Goal: Task Accomplishment & Management: Manage account settings

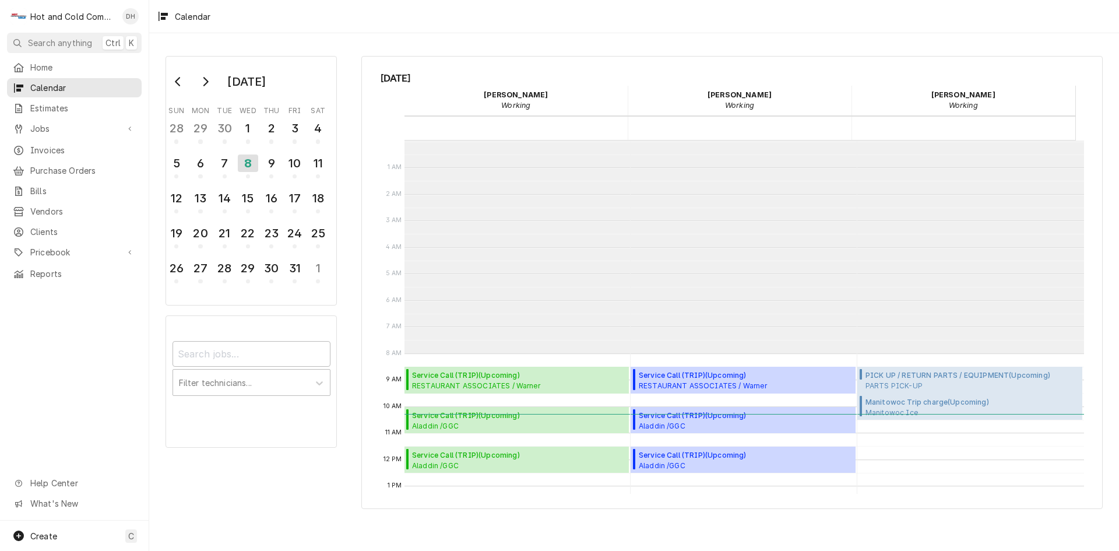
scroll to position [213, 0]
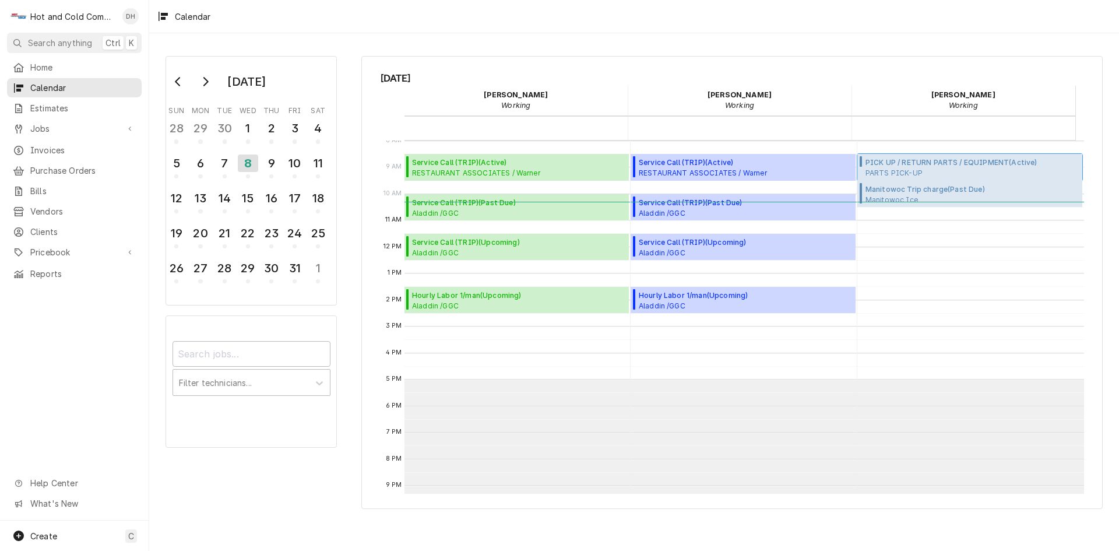
click at [881, 162] on span "PICK UP / RETURN PARTS / EQUIPMENT ( Active )" at bounding box center [972, 162] width 214 height 10
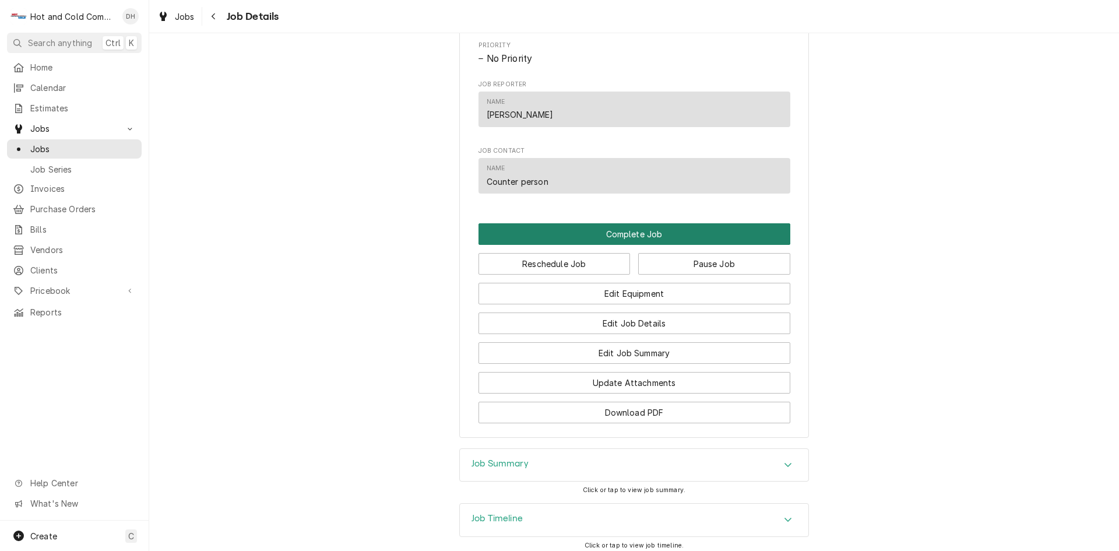
scroll to position [706, 0]
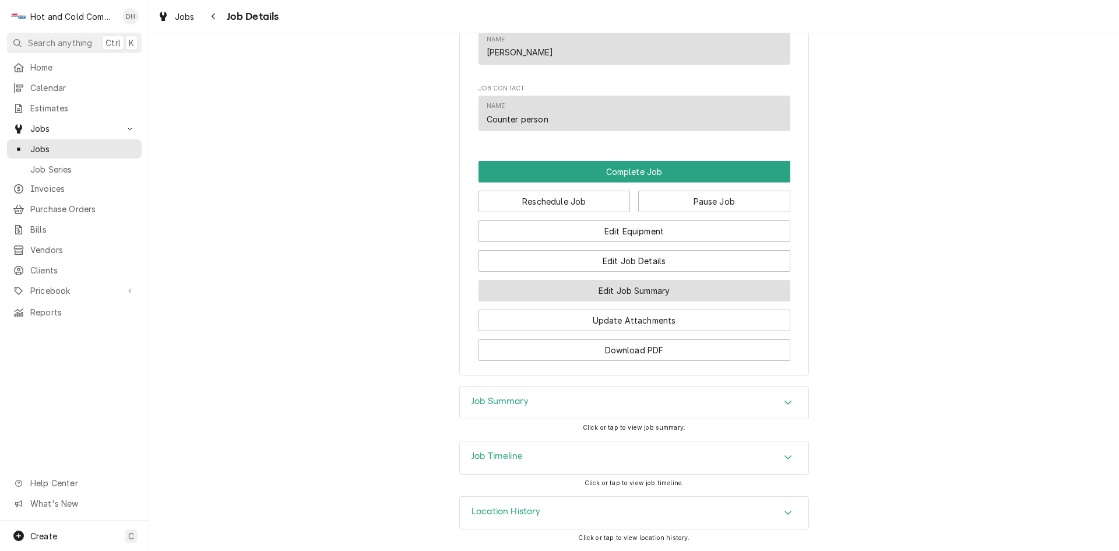
click at [669, 287] on button "Edit Job Summary" at bounding box center [634, 291] width 312 height 22
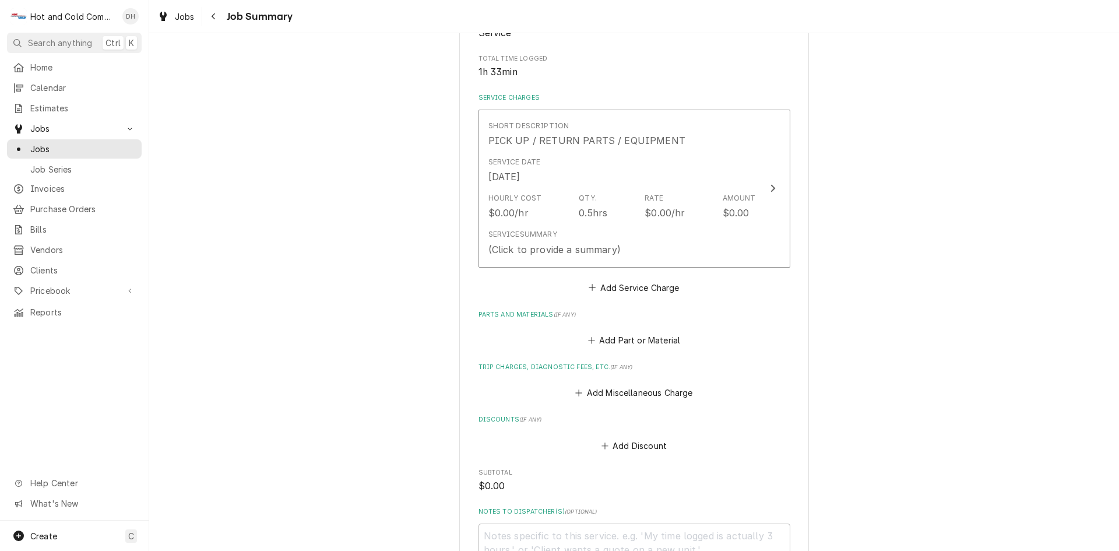
scroll to position [194, 0]
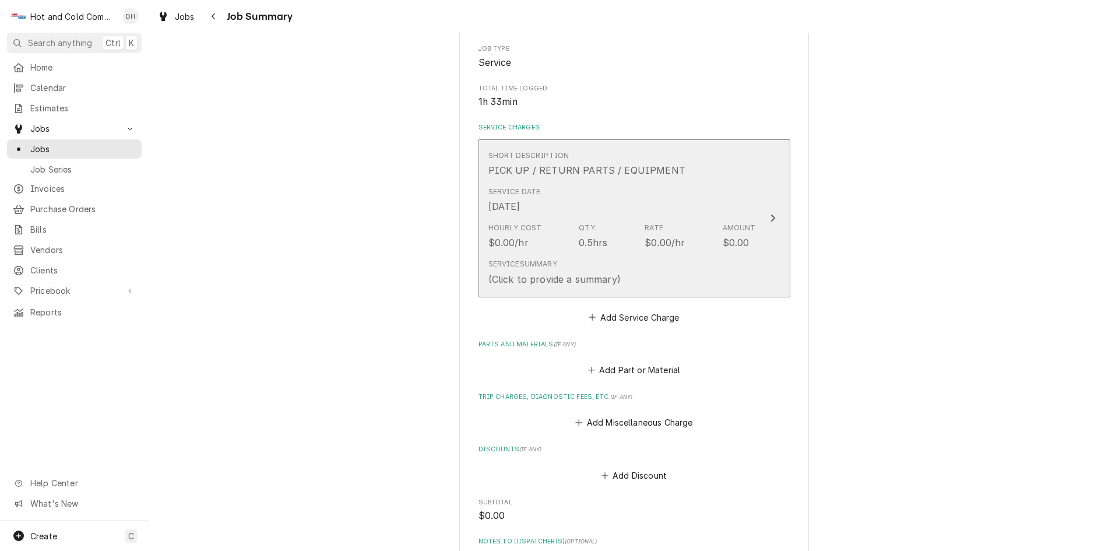
click at [725, 191] on div "Service Date Oct 8, 2025" at bounding box center [622, 200] width 268 height 36
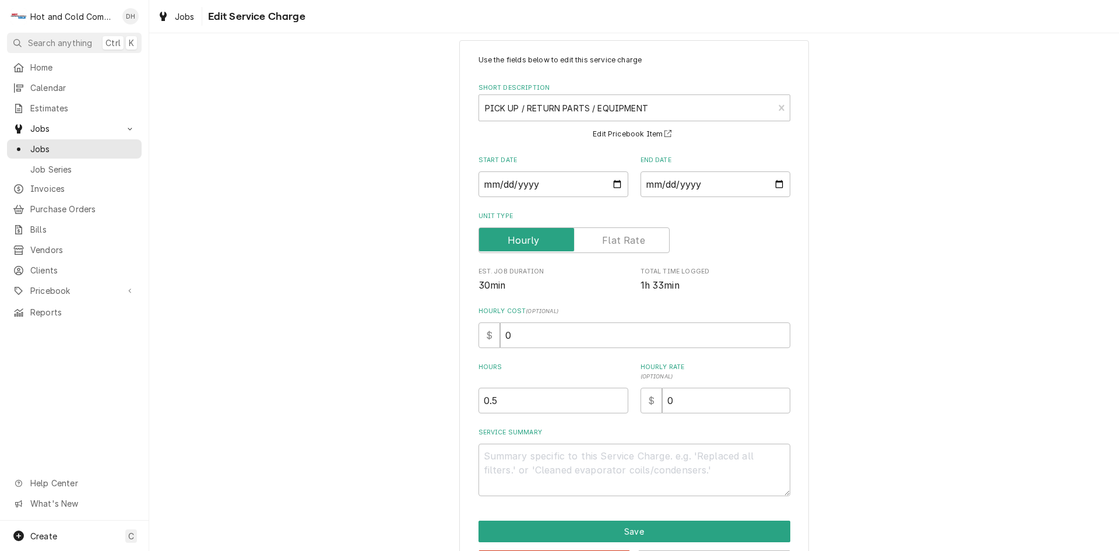
scroll to position [62, 0]
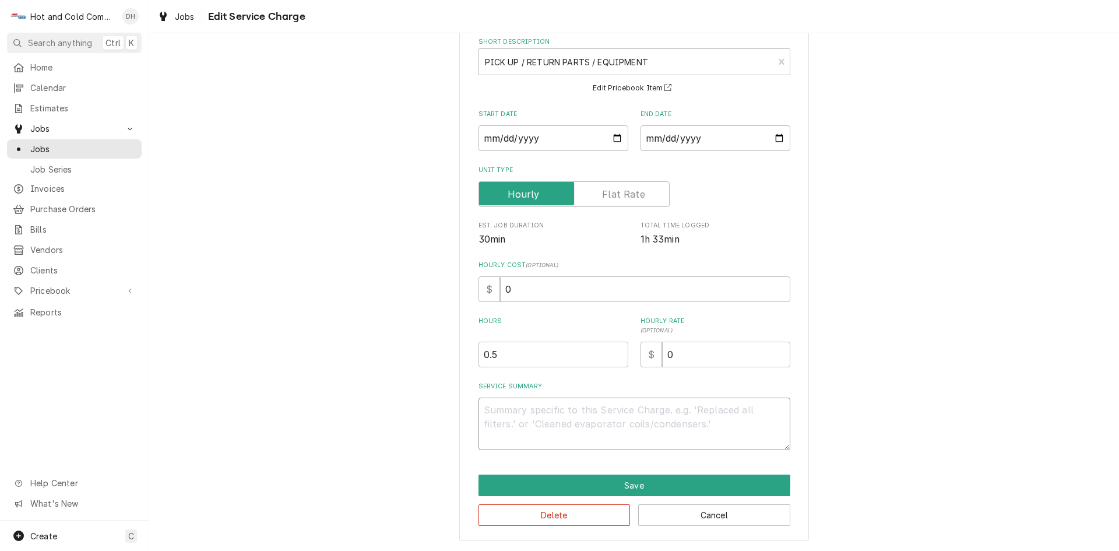
click at [692, 402] on textarea "Service Summary" at bounding box center [634, 423] width 312 height 52
type textarea "x"
type textarea "1"
type textarea "x"
type textarea "10"
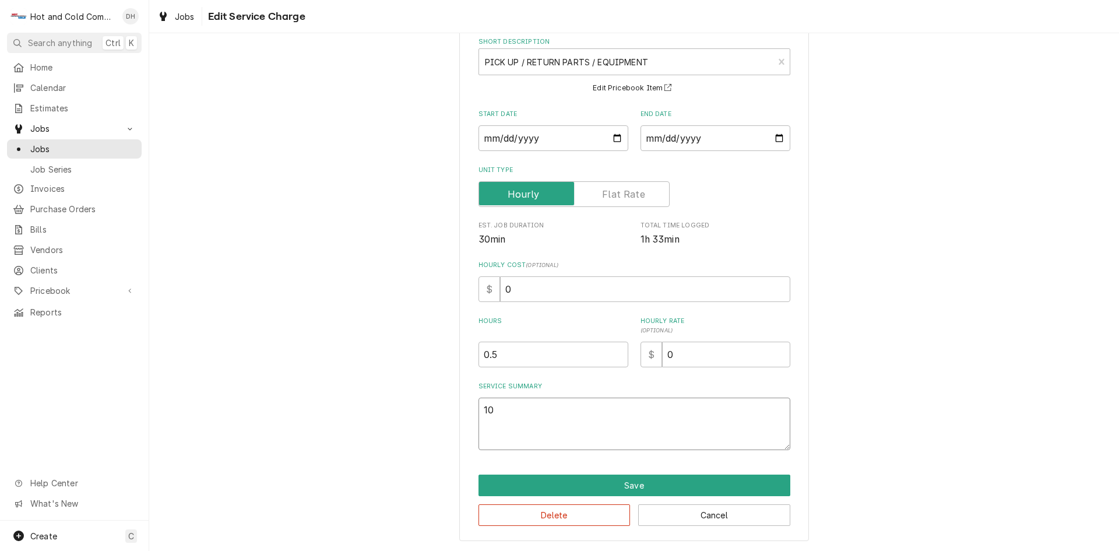
type textarea "x"
type textarea "10/"
type textarea "x"
type textarea "10/8"
type textarea "x"
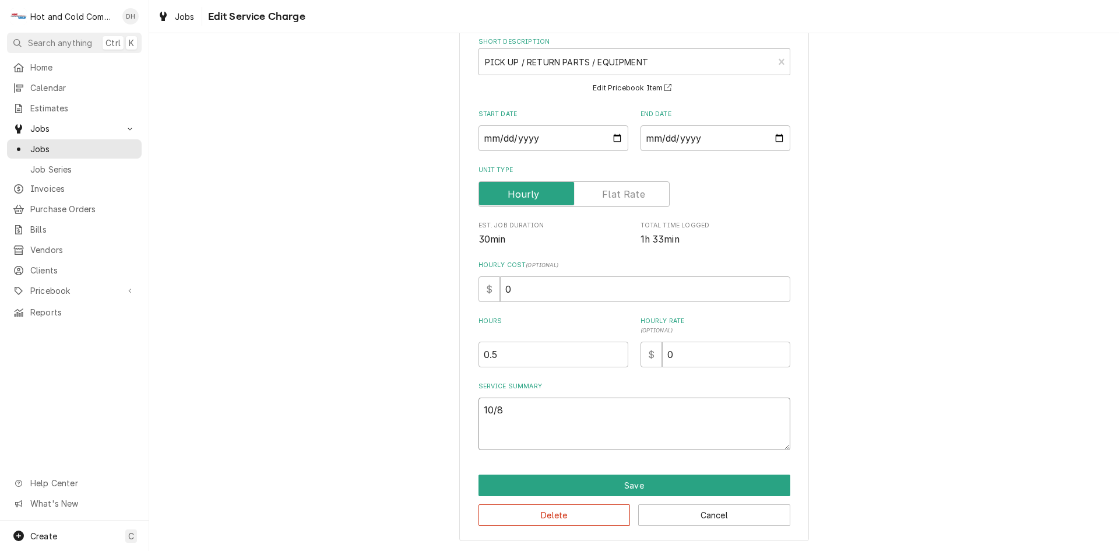
type textarea "10/8/"
type textarea "x"
type textarea "10/8/2"
type textarea "x"
type textarea "10/8/25"
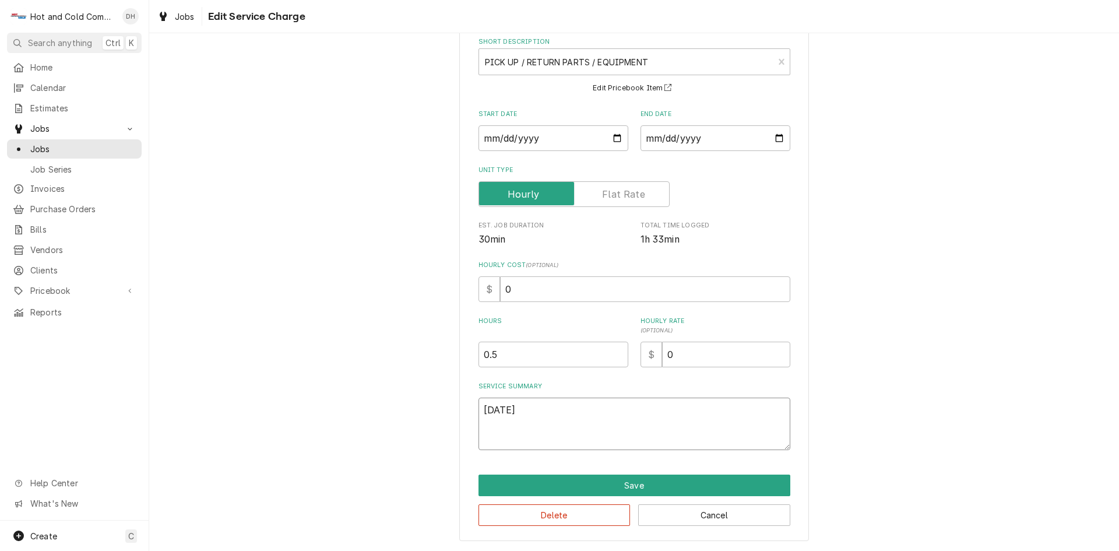
type textarea "x"
type textarea "10/8/25"
type textarea "x"
type textarea "10/8/25 p"
type textarea "x"
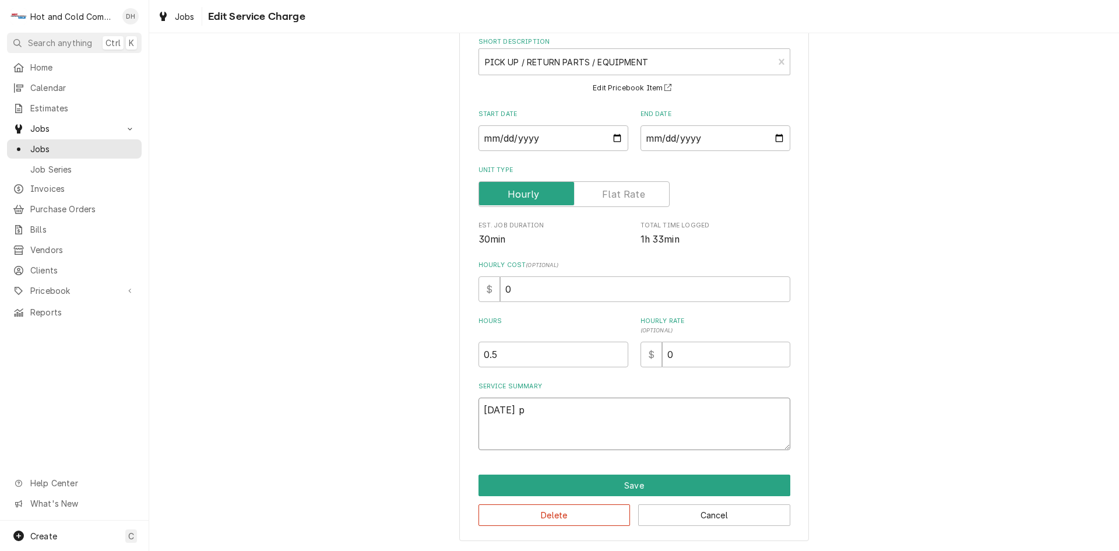
type textarea "10/8/25 pi"
type textarea "x"
type textarea "10/8/25 p"
type textarea "x"
type textarea "10/8/25"
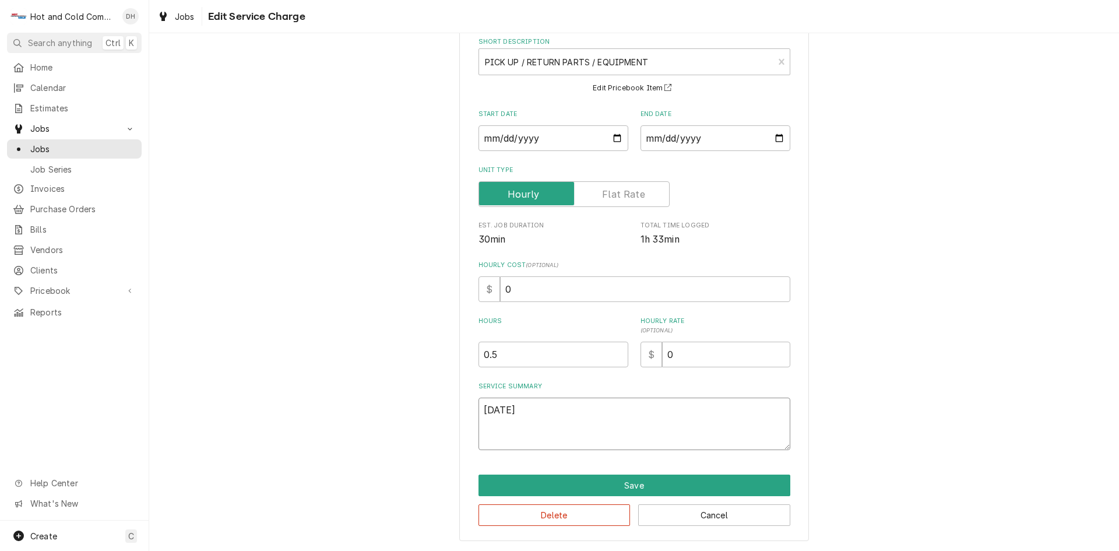
type textarea "x"
type textarea "10/8/25 R"
type textarea "x"
type textarea "10/8/25 Re"
type textarea "x"
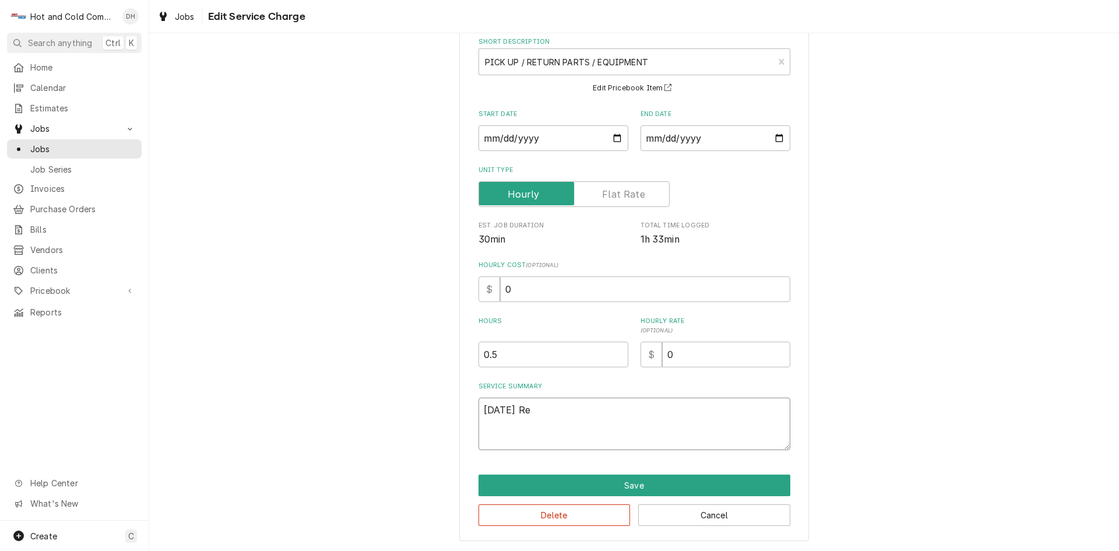
type textarea "10/8/25 Ret"
type textarea "x"
type textarea "10/8/25 Retu"
type textarea "x"
type textarea "10/8/25 Retur"
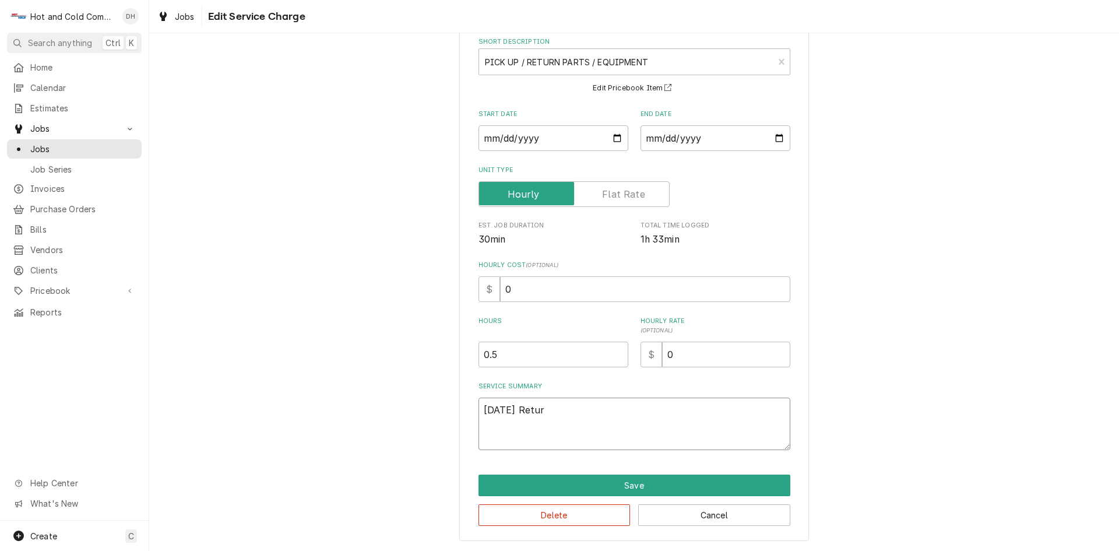
type textarea "x"
type textarea "10/8/25 Return"
type textarea "x"
type textarea "10/8/25 Returne"
type textarea "x"
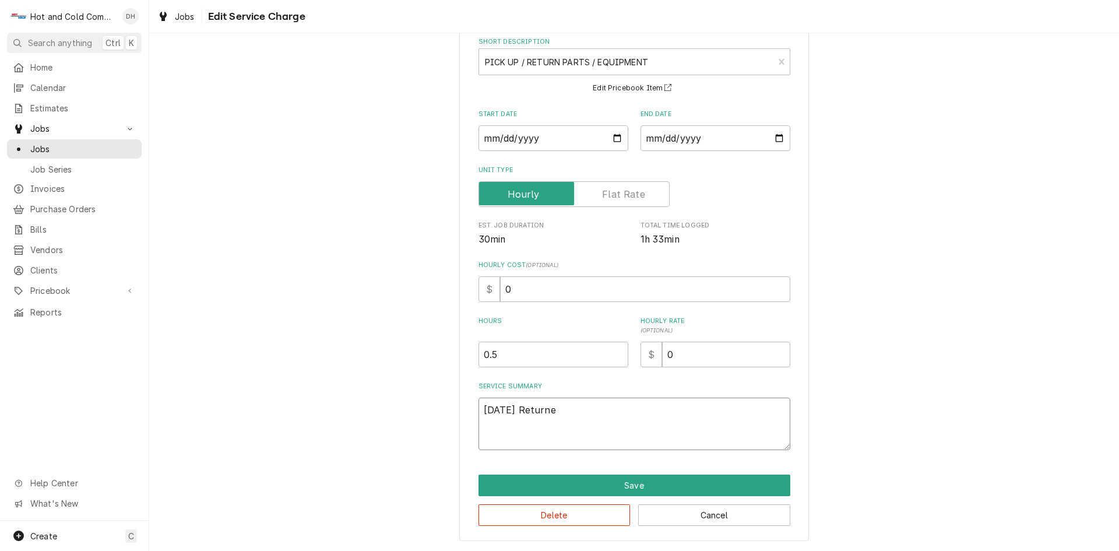
type textarea "10/8/25 Returned"
type textarea "x"
type textarea "10/8/25 Returned"
type textarea "x"
type textarea "10/8/25 Returned c"
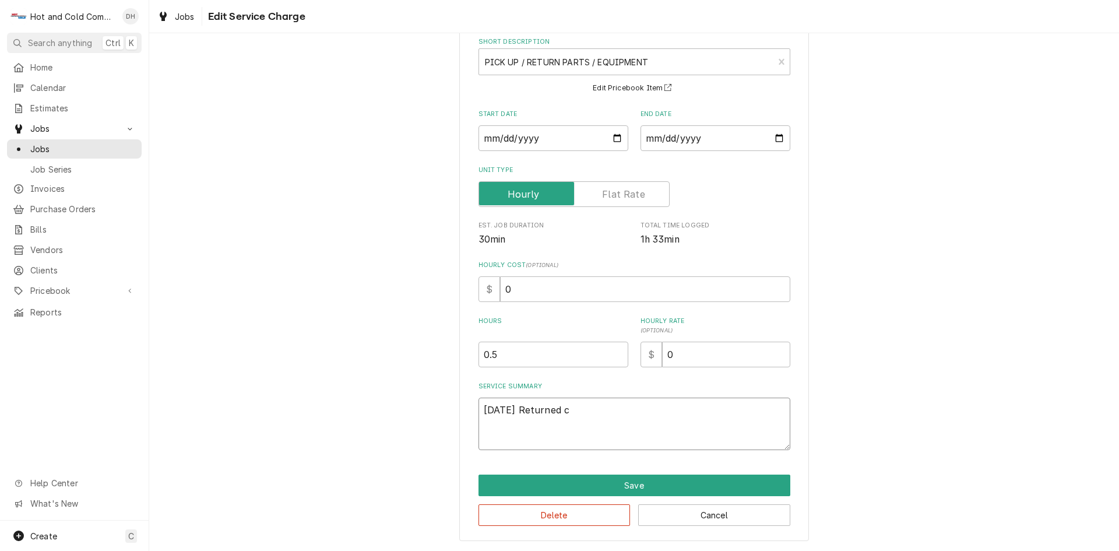
type textarea "x"
type textarea "10/8/25 Returned co"
type textarea "x"
type textarea "10/8/25 Returned com"
type textarea "x"
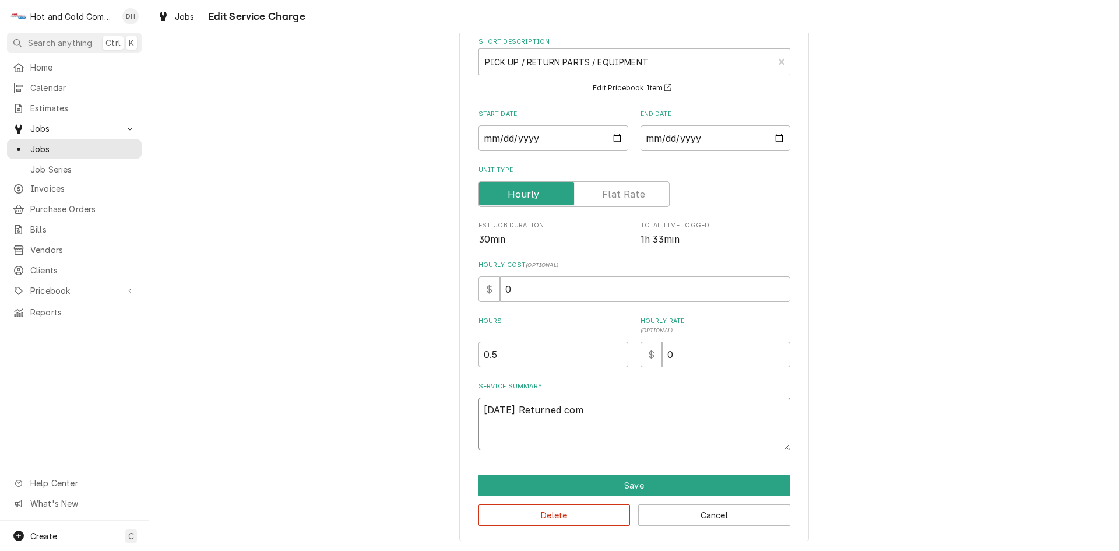
type textarea "10/8/25 Returned comp"
type textarea "x"
type textarea "10/8/25 Returned comp/"
type textarea "x"
type textarea "10/8/25 Returned comp/d"
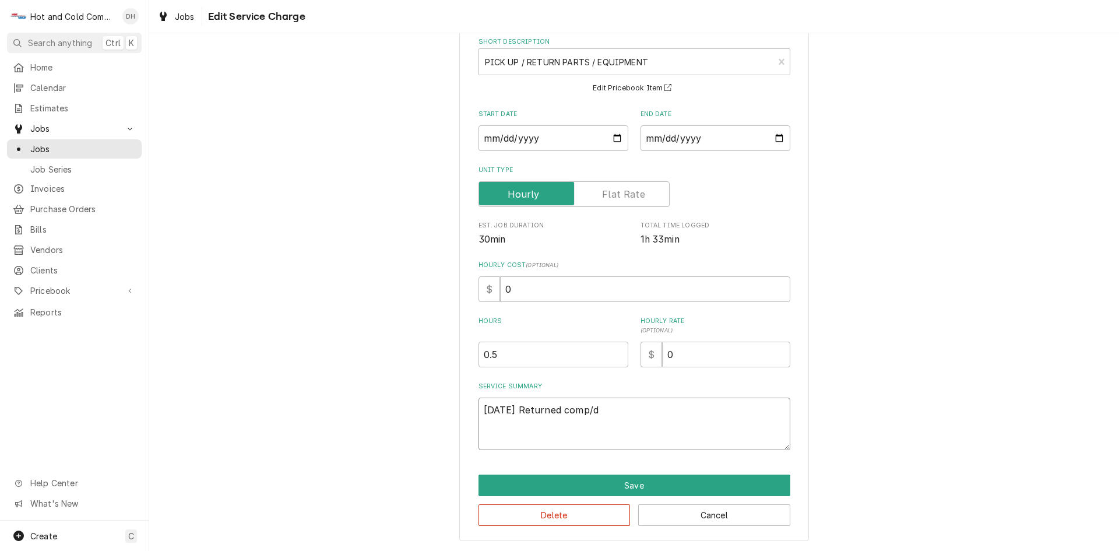
type textarea "x"
type textarea "10/8/25 Returned comp/dr"
type textarea "x"
type textarea "10/8/25 Returned comp/dri"
type textarea "x"
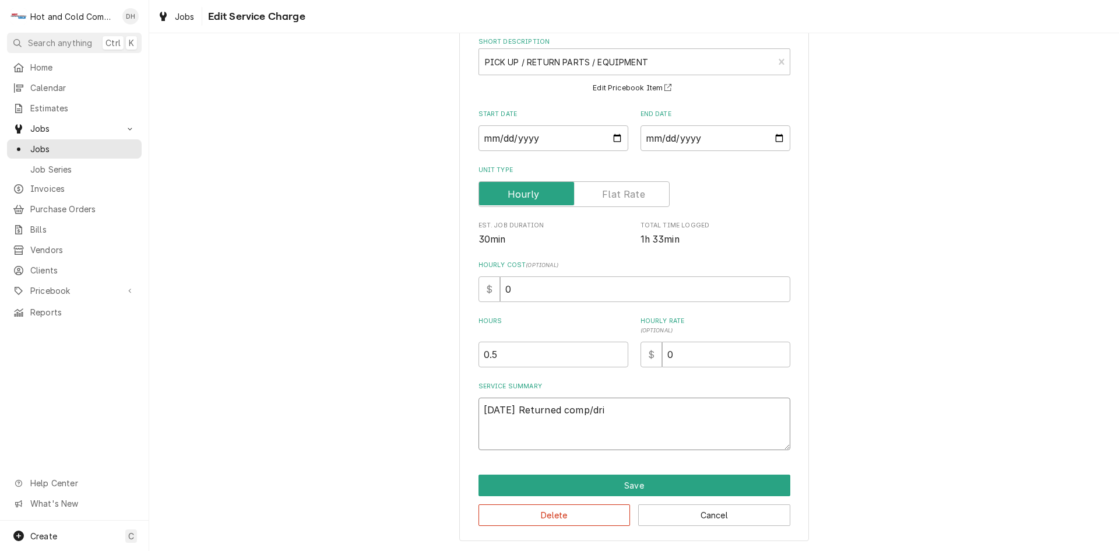
type textarea "10/8/25 Returned comp/drie"
type textarea "x"
type textarea "10/8/25 Returned comp/drier"
type textarea "x"
type textarea "10/8/25 Returned comp/drier,"
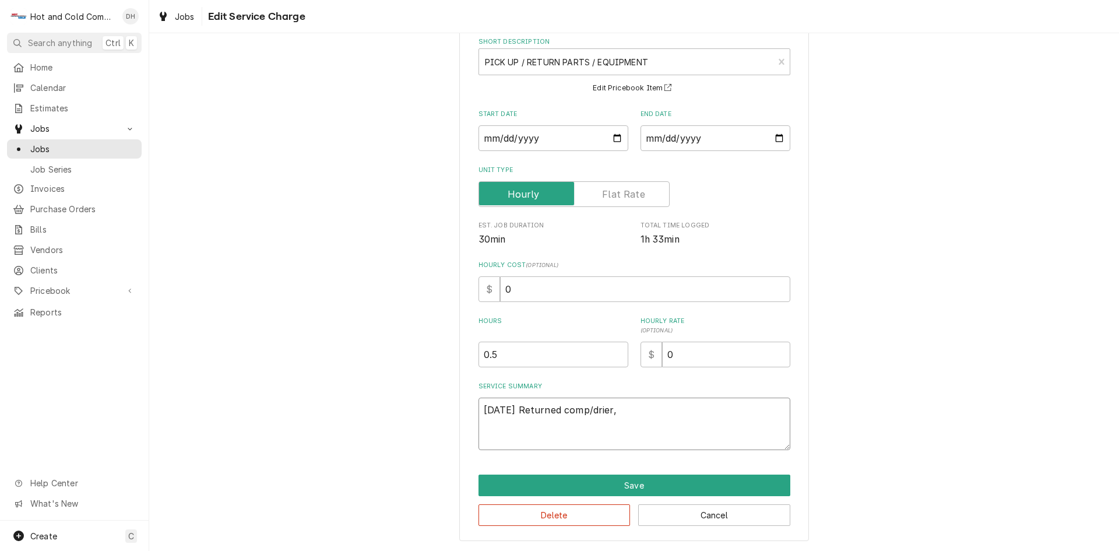
type textarea "x"
type textarea "10/8/25 Returned comp/drier,"
type textarea "x"
type textarea "10/8/25 Returned comp/drier,"
type textarea "x"
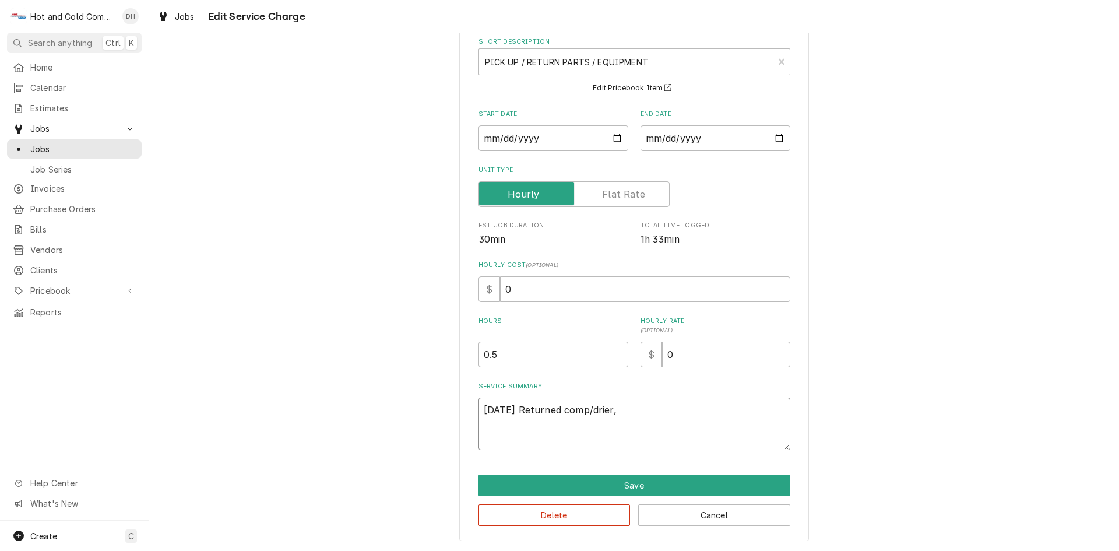
type textarea "10/8/25 Returned comp/drier, p"
type textarea "x"
type textarea "10/8/25 Returned comp/drier, pi"
type textarea "x"
type textarea "10/8/25 Returned comp/drier, pic"
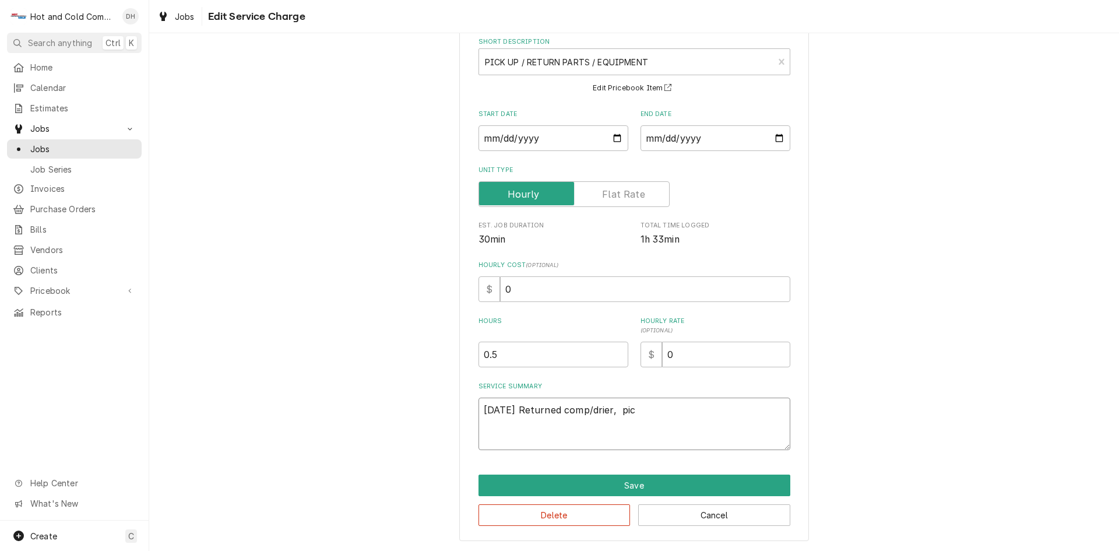
type textarea "x"
type textarea "10/8/25 Returned comp/drier, pick"
type textarea "x"
type textarea "10/8/25 Returned comp/drier, picke"
type textarea "x"
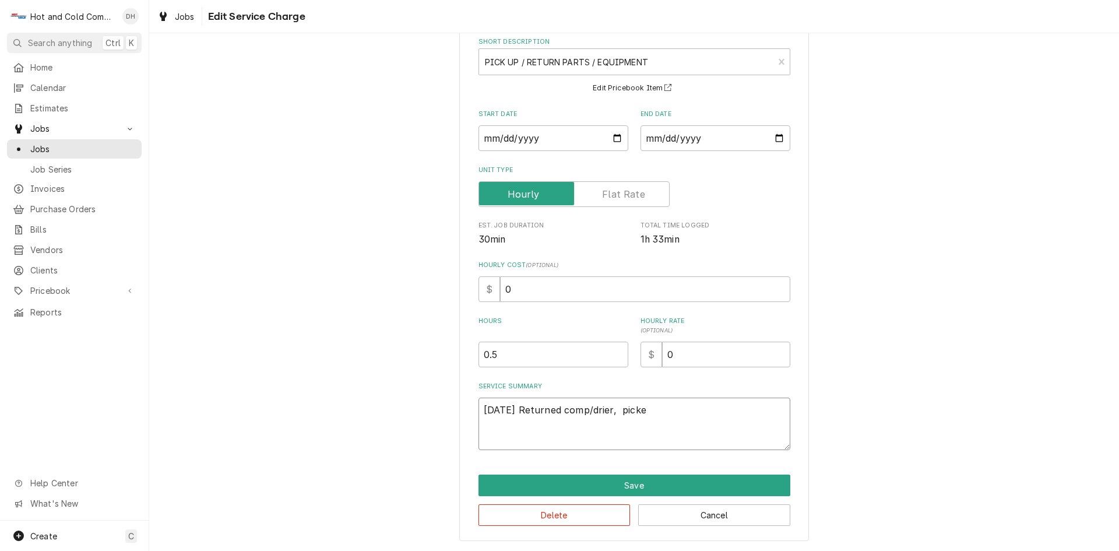
type textarea "10/8/25 Returned comp/drier, picked"
type textarea "x"
type textarea "10/8/25 Returned comp/drier, picked"
type textarea "x"
type textarea "10/8/25 Returned comp/drier, picked u"
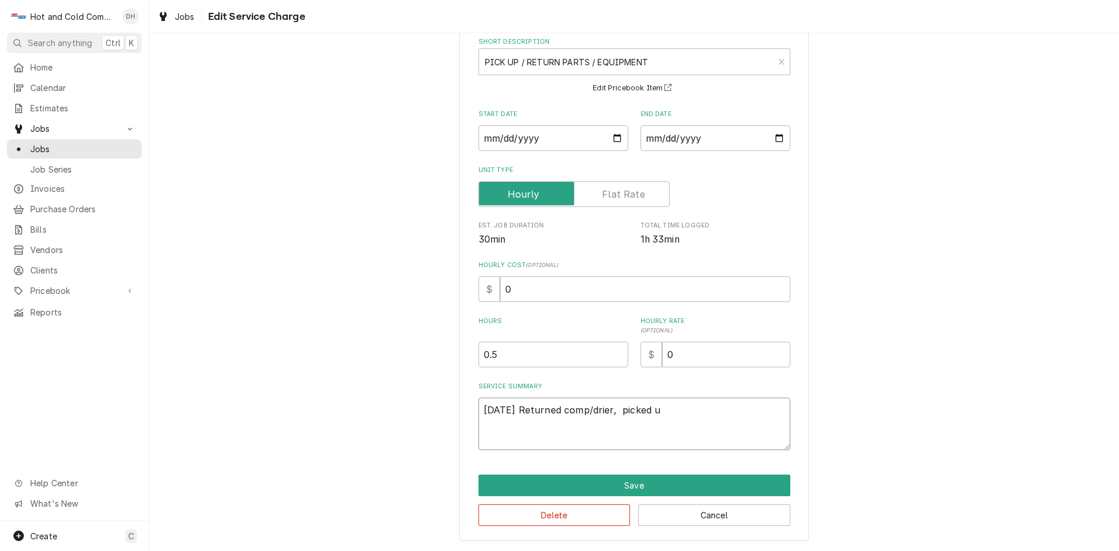
type textarea "x"
type textarea "10/8/25 Returned comp/drier, picked up"
type textarea "x"
type textarea "10/8/25 Returned comp/drier, picked up"
type textarea "x"
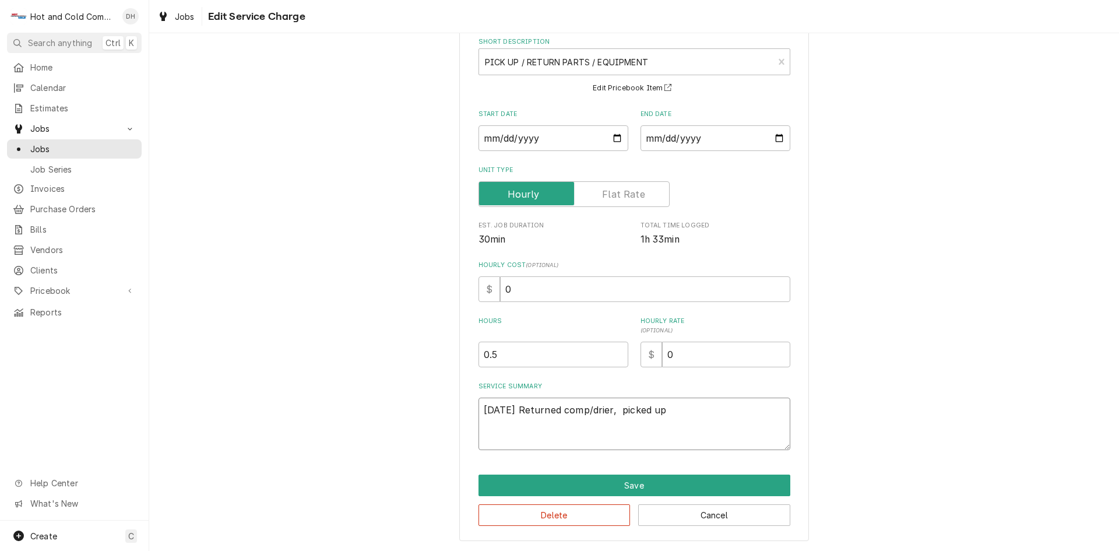
type textarea "10/8/25 Returned comp/drier, picked up 2"
type textarea "x"
type textarea "10/8/25 Returned comp/drier, picked up 2"
type textarea "x"
type textarea "10/8/25 Returned comp/drier, picked up 2 m"
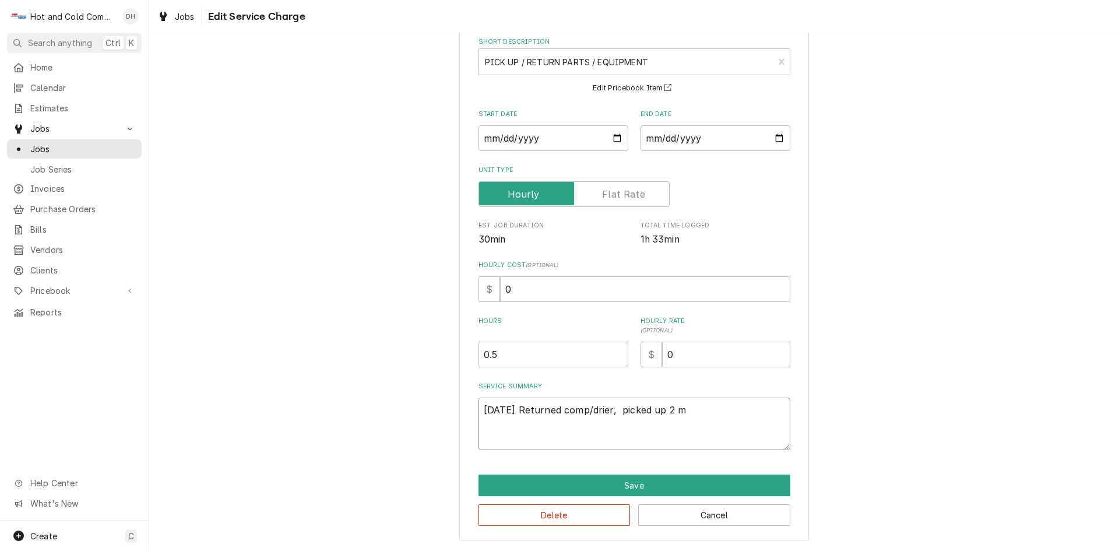
type textarea "x"
type textarea "10/8/25 Returned comp/drier, picked up 2 mo"
type textarea "x"
type textarea "10/8/25 Returned comp/drier, picked up 2 mot"
type textarea "x"
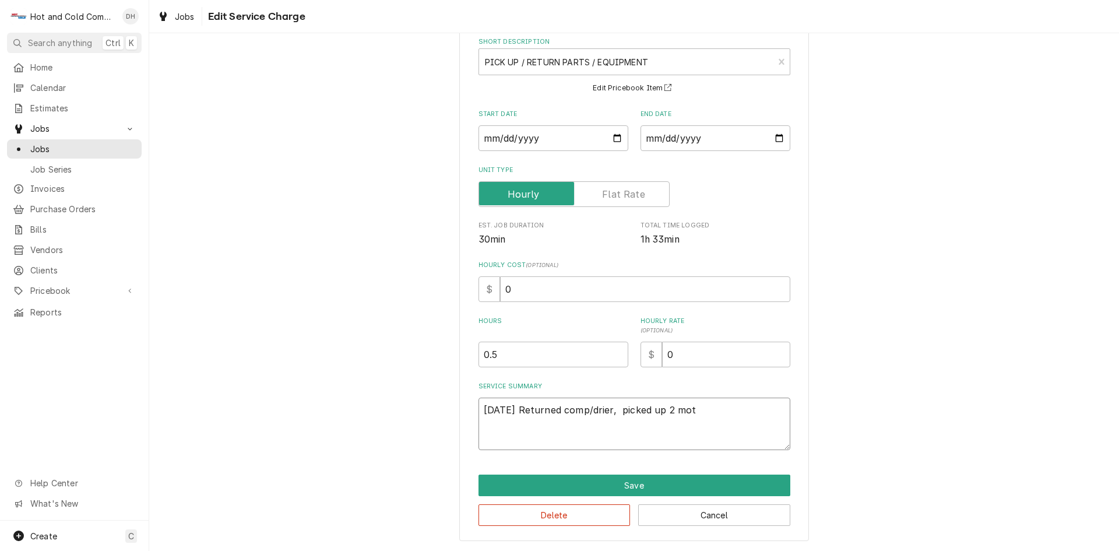
type textarea "10/8/25 Returned comp/drier, picked up 2 moto"
type textarea "x"
type textarea "10/8/25 Returned comp/drier, picked up 2 motor"
type textarea "x"
type textarea "10/8/25 Returned comp/drier, picked up 2 motors"
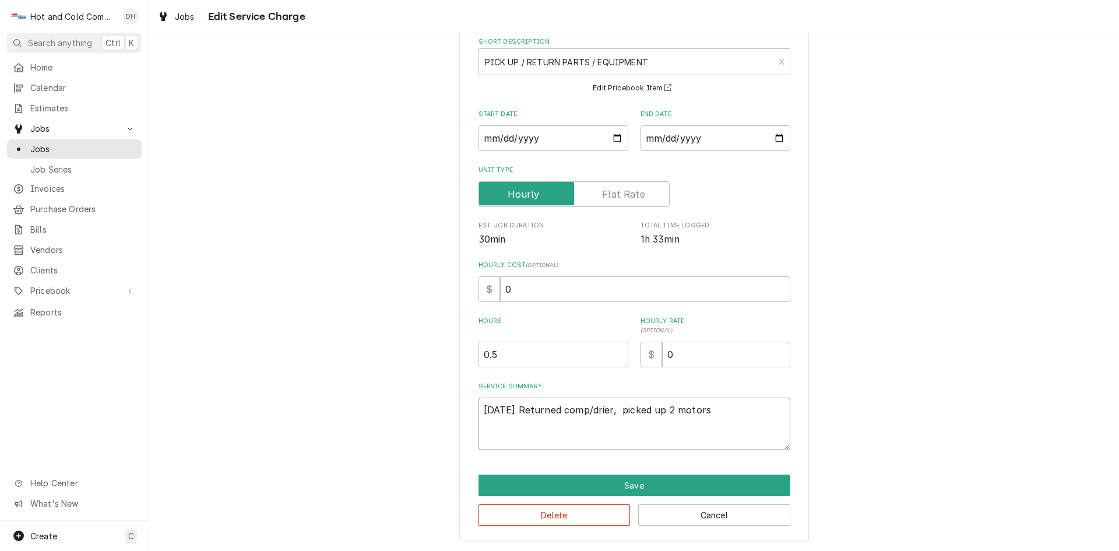
type textarea "x"
type textarea "10/8/25 Returned comp/drier, picked up 2 motors"
type textarea "x"
type textarea "10/8/25 Returned comp/drier, picked up 2 motors a"
type textarea "x"
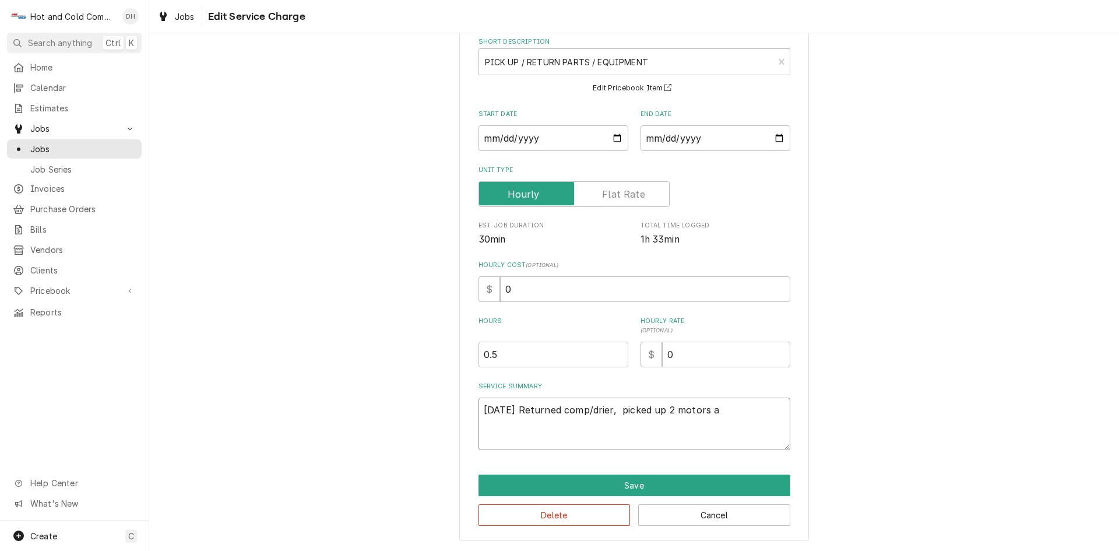
type textarea "10/8/25 Returned comp/drier, picked up 2 motors an"
type textarea "x"
type textarea "10/8/25 Returned comp/drier, picked up 2 motors and"
type textarea "x"
type textarea "10/8/25 Returned comp/drier, picked up 2 motors and"
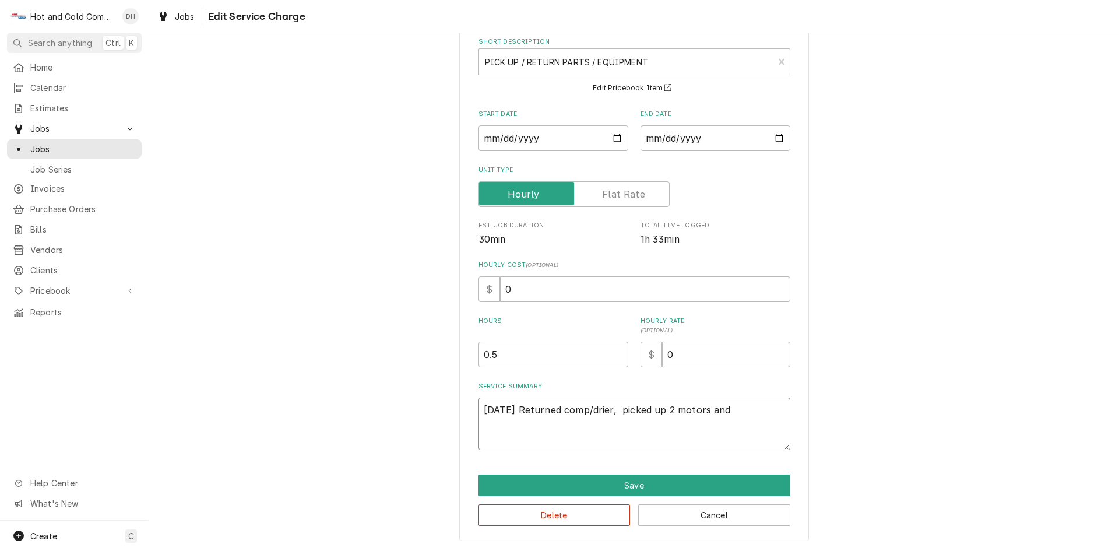
type textarea "x"
type textarea "10/8/25 Returned comp/drier, picked up 2 motors and 2"
type textarea "x"
type textarea "10/8/25 Returned comp/drier, picked up 2 motors and 2"
type textarea "x"
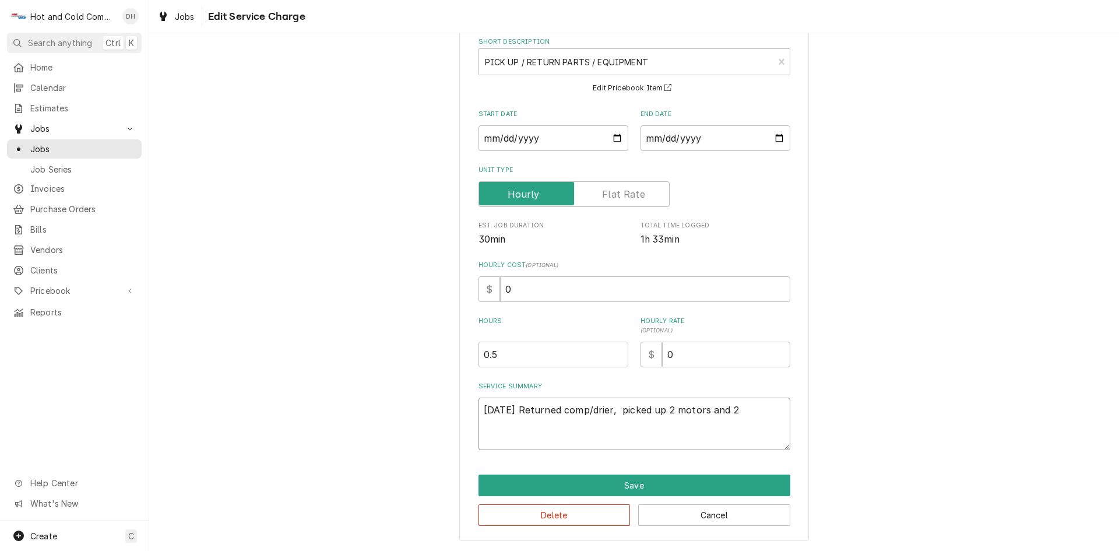
type textarea "10/8/25 Returned comp/drier, picked up 2 motors and 2 b"
type textarea "x"
type textarea "10/8/25 Returned comp/drier, picked up 2 motors and 2 br"
type textarea "x"
type textarea "10/8/25 Returned comp/drier, picked up 2 motors and 2 bra"
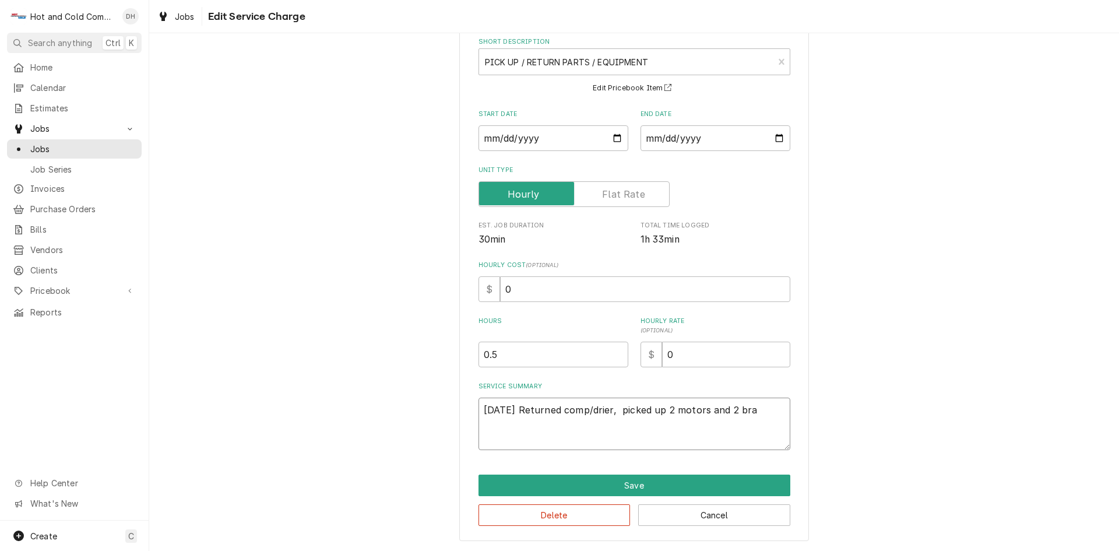
type textarea "x"
type textarea "10/8/25 Returned comp/drier, picked up 2 motors and 2 brac"
type textarea "x"
type textarea "10/8/25 Returned comp/drier, picked up 2 motors and 2 brack"
type textarea "x"
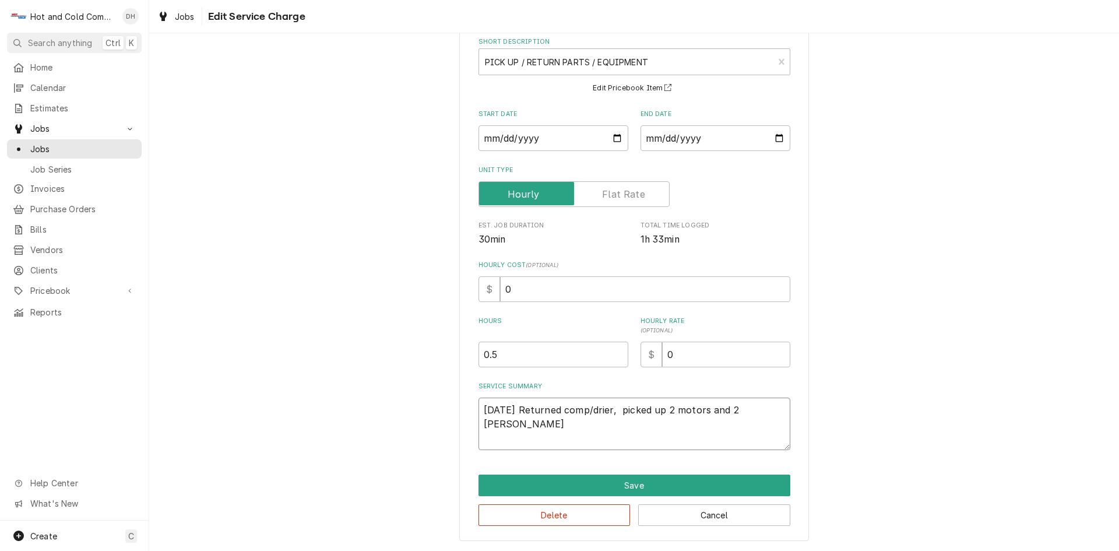
type textarea "10/8/25 Returned comp/drier, picked up 2 motors and 2 bracke"
type textarea "x"
type textarea "10/8/25 Returned comp/drier, picked up 2 motors and 2 bracket"
type textarea "x"
type textarea "10/8/25 Returned comp/drier, picked up 2 motors and 2 brackets"
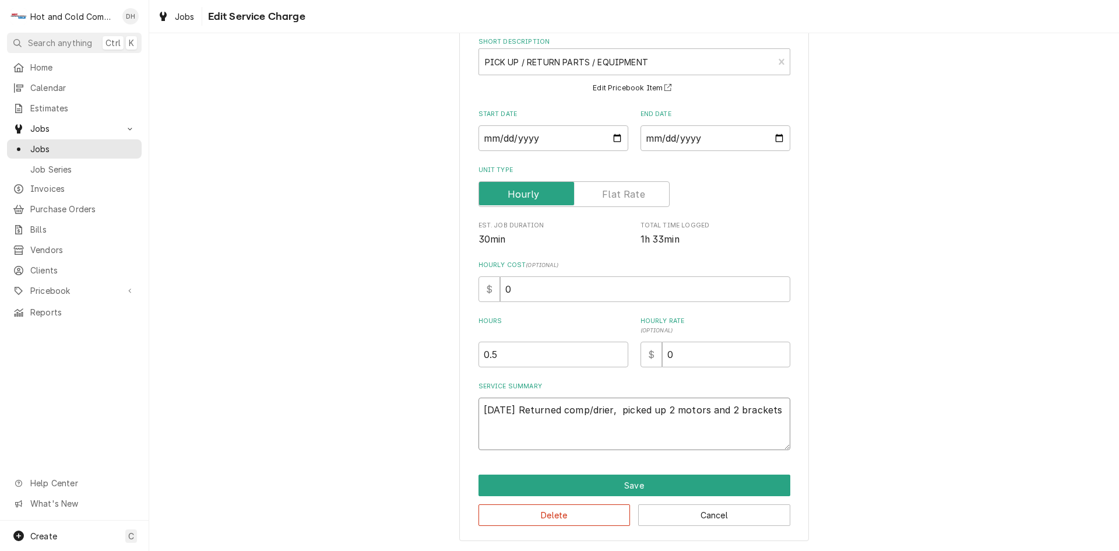
type textarea "x"
type textarea "10/8/25 Returned comp/drier, picked up 2 motors and 2 brackets"
type textarea "x"
type textarea "10/8/25 Returned comp/drier, picked up 2 motors and 2 brackets f"
type textarea "x"
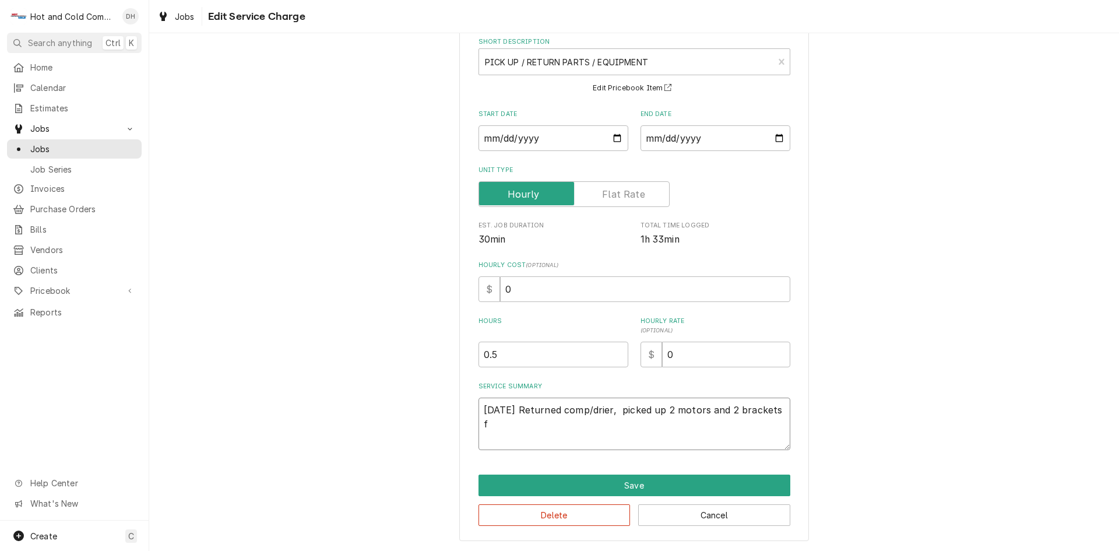
type textarea "10/8/25 Returned comp/drier, picked up 2 motors and 2 brackets fo"
type textarea "x"
type textarea "10/8/25 Returned comp/drier, picked up 2 motors and 2 brackets for"
type textarea "x"
type textarea "10/8/25 Returned comp/drier, picked up 2 motors and 2 brackets for"
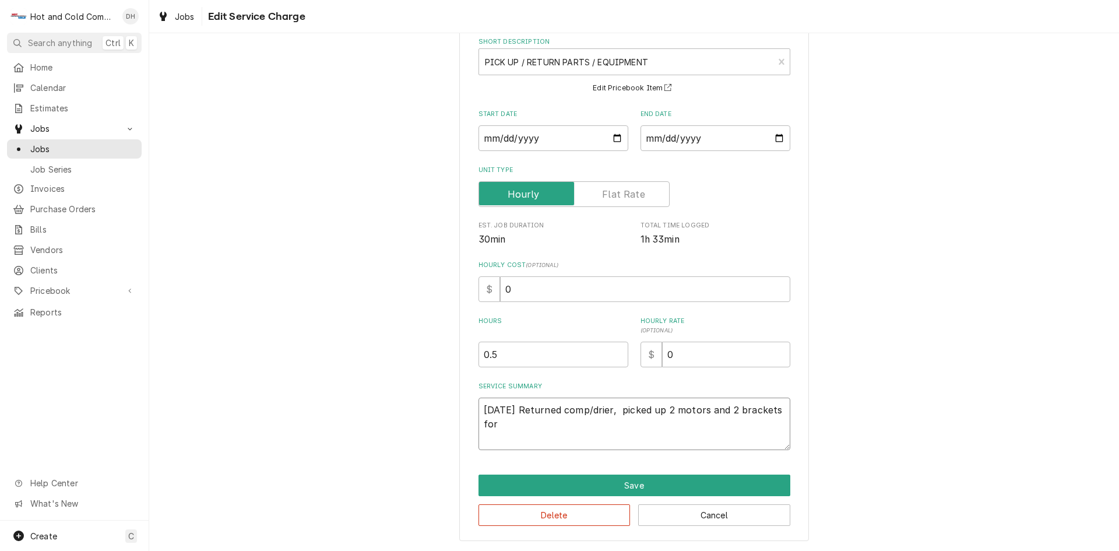
type textarea "x"
type textarea "10/8/25 Returned comp/drier, picked up 2 motors and 2 brackets for 7"
type textarea "x"
type textarea "10/8/25 Returned comp/drier, picked up 2 motors and 2 brackets for 7"
type textarea "x"
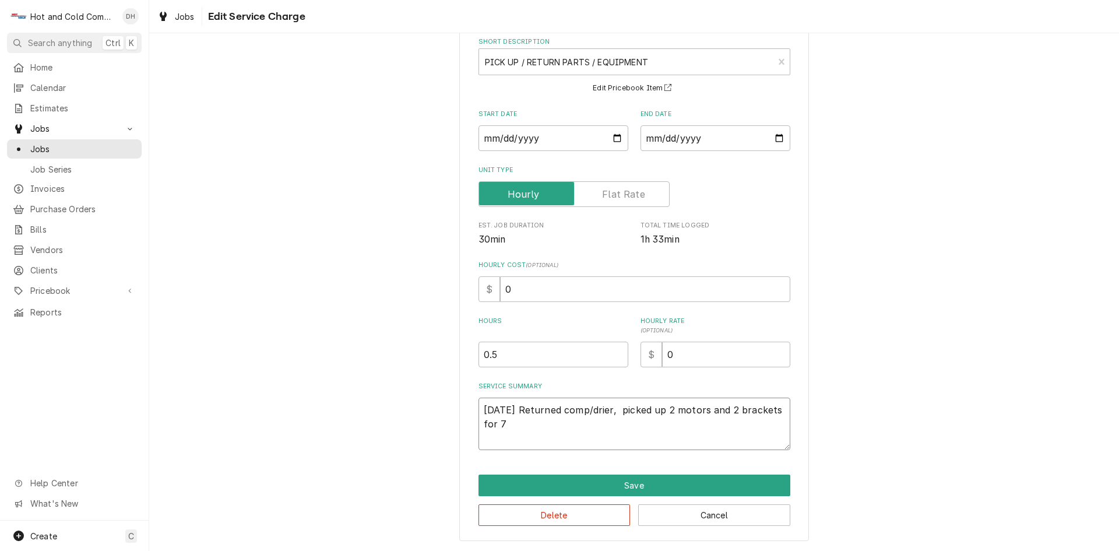
type textarea "10/8/25 Returned comp/drier, picked up 2 motors and 2 brackets for 7 b"
type textarea "x"
type textarea "10/8/25 Returned comp/drier, picked up 2 motors and 2 brackets for 7 br"
type textarea "x"
type textarea "10/8/25 Returned comp/drier, picked up 2 motors and 2 brackets for 7 bre"
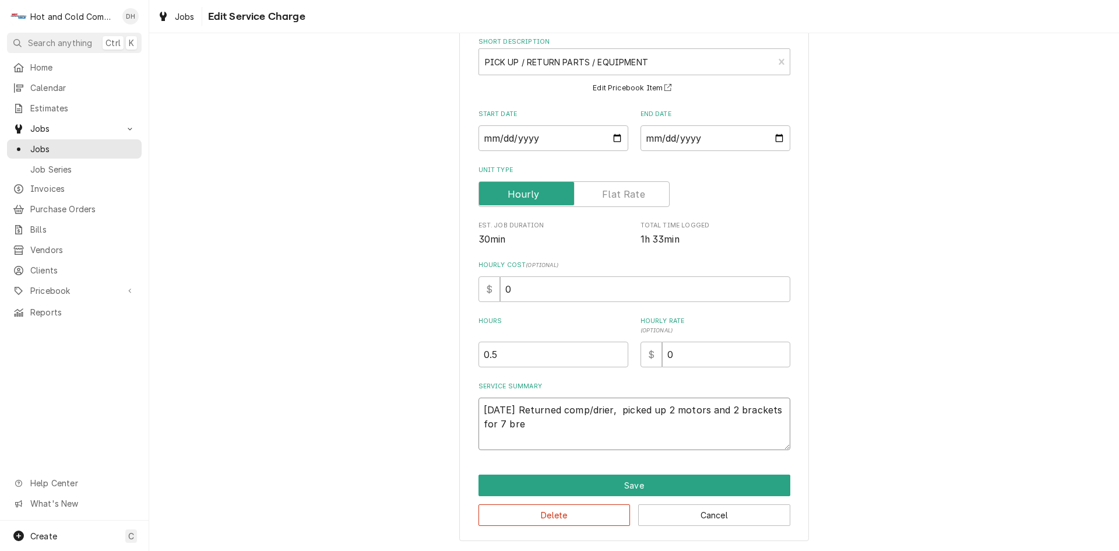
type textarea "x"
type textarea "10/8/25 Returned comp/drier, picked up 2 motors and 2 brackets for 7 brew"
type textarea "x"
type textarea "10/8/25 Returned comp/drier, picked up 2 motors and 2 brackets for 7 brew"
type textarea "x"
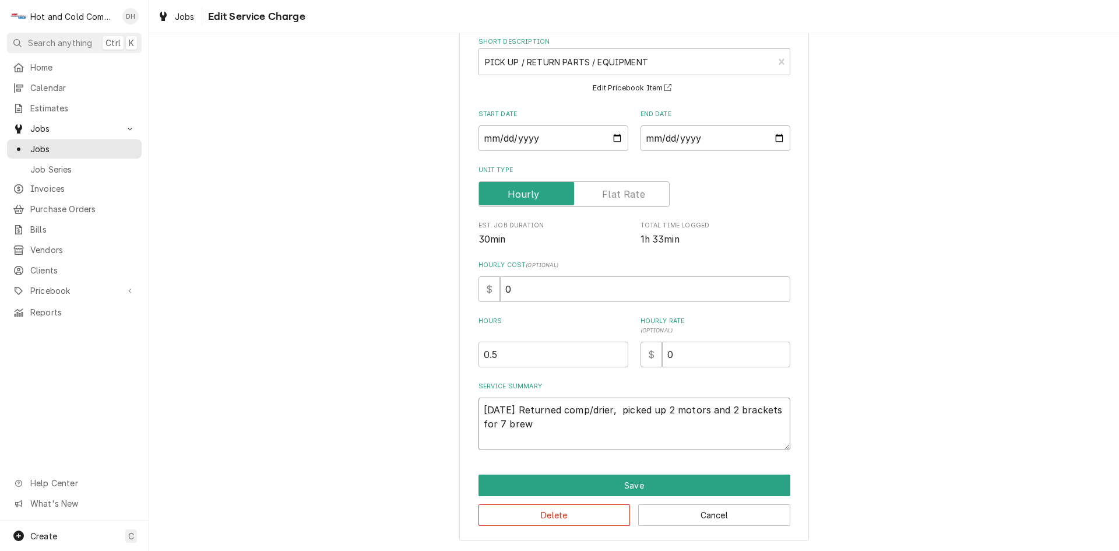
type textarea "10/8/25 Returned comp/drier, picked up 2 motors and 2 brackets for 7 brew a"
type textarea "x"
type textarea "10/8/25 Returned comp/drier, picked up 2 motors and 2 brackets for 7 brew au"
type textarea "x"
type textarea "10/8/25 Returned comp/drier, picked up 2 motors and 2 brackets for 7 brew aus"
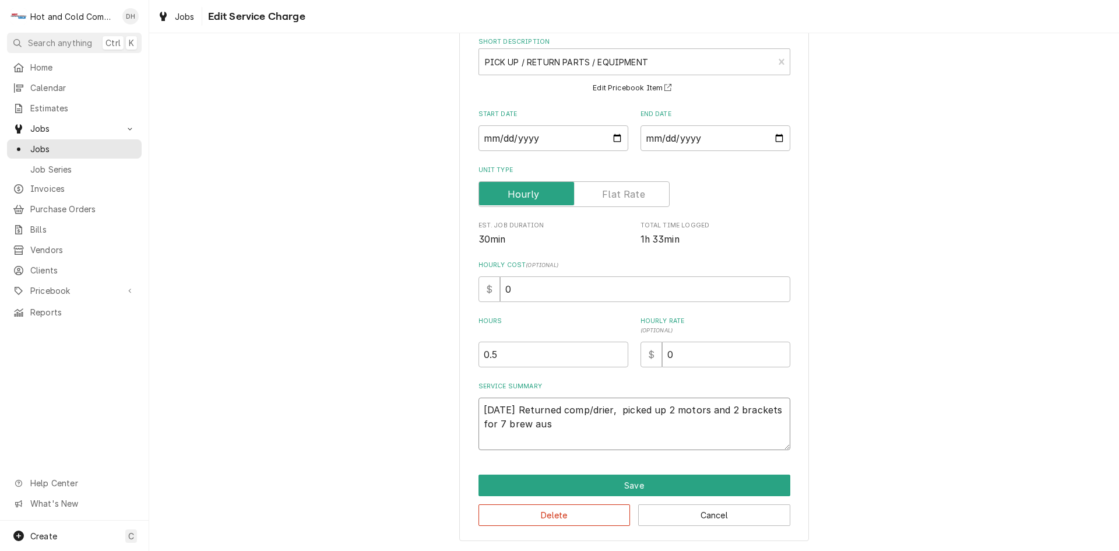
type textarea "x"
type textarea "10/8/25 Returned comp/drier, picked up 2 motors and 2 brackets for 7 brew aust"
type textarea "x"
type textarea "10/8/25 Returned comp/drier, picked up 2 motors and 2 brackets for 7 brew auste"
type textarea "x"
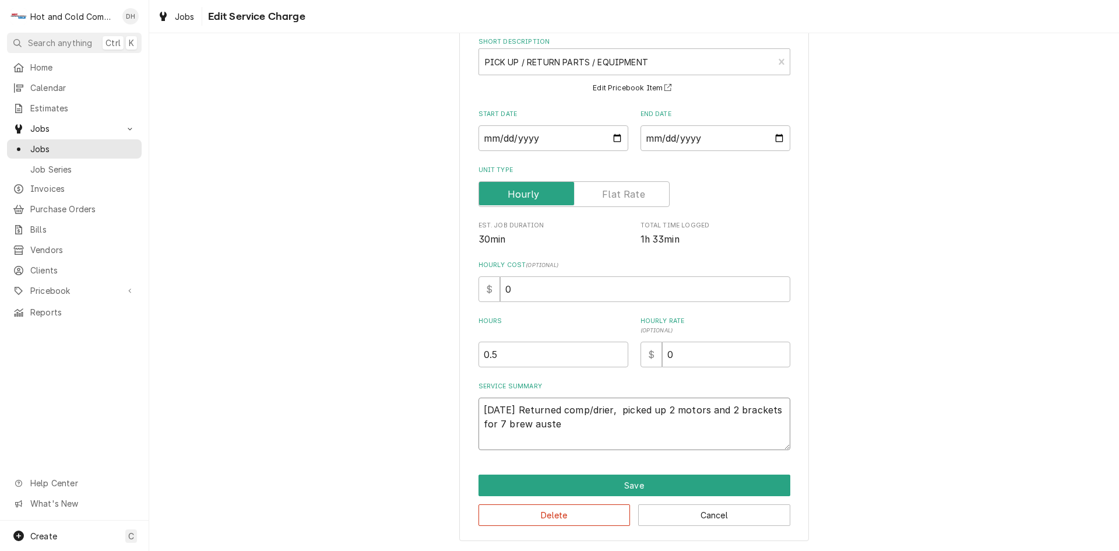
type textarea "10/8/25 Returned comp/drier, picked up 2 motors and 2 brackets for 7 brew austel"
type textarea "x"
type textarea "10/8/25 Returned comp/drier, picked up 2 motors and 2 brackets for 7 brew auste…"
type textarea "x"
type textarea "10/8/25 Returned comp/drier, picked up 2 motors and 2 brackets for 7 brew auste…"
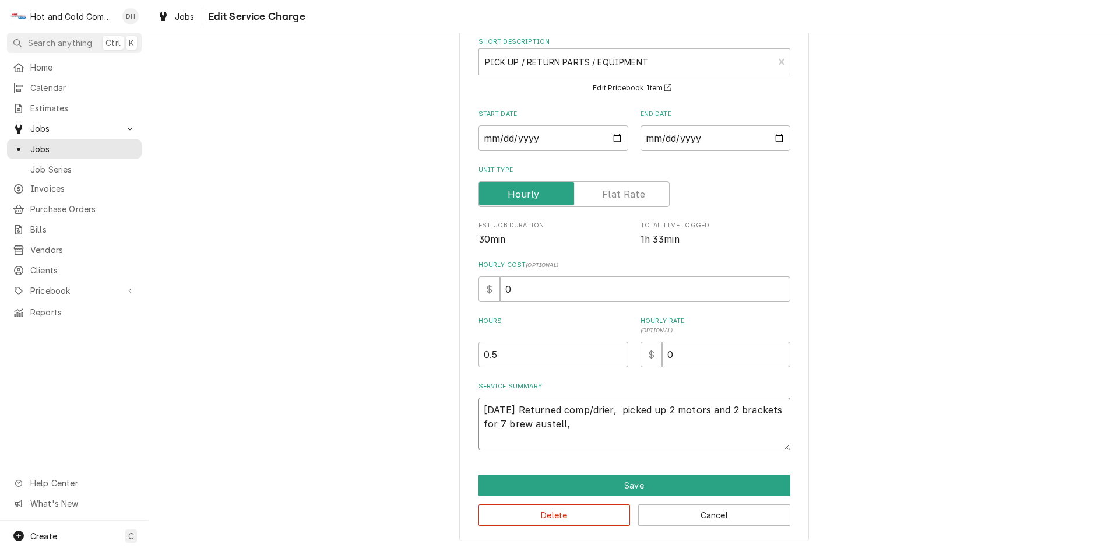
type textarea "x"
type textarea "10/8/25 Returned comp/drier, picked up 2 motors and 2 brackets for 7 brew auste…"
type textarea "x"
type textarea "10/8/25 Returned comp/drier, picked up 2 motors and 2 brackets for 7 brew auste…"
type textarea "x"
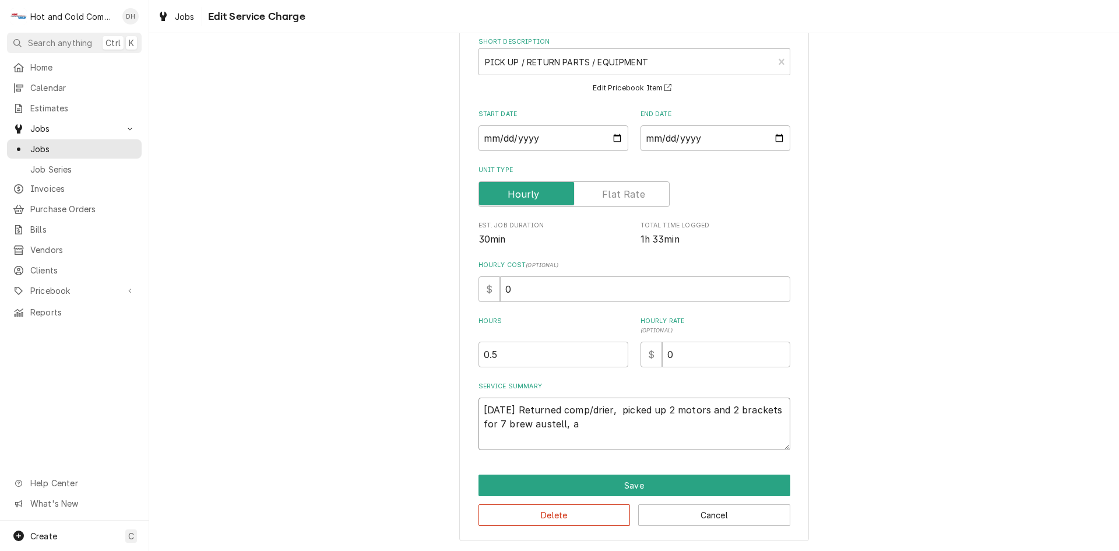
type textarea "10/8/25 Returned comp/drier, picked up 2 motors and 2 brackets for 7 brew auste…"
type textarea "x"
type textarea "10/8/25 Returned comp/drier, picked up 2 motors and 2 brackets for 7 brew auste…"
type textarea "x"
type textarea "10/8/25 Returned comp/drier, picked up 2 motors and 2 brackets for 7 brew auste…"
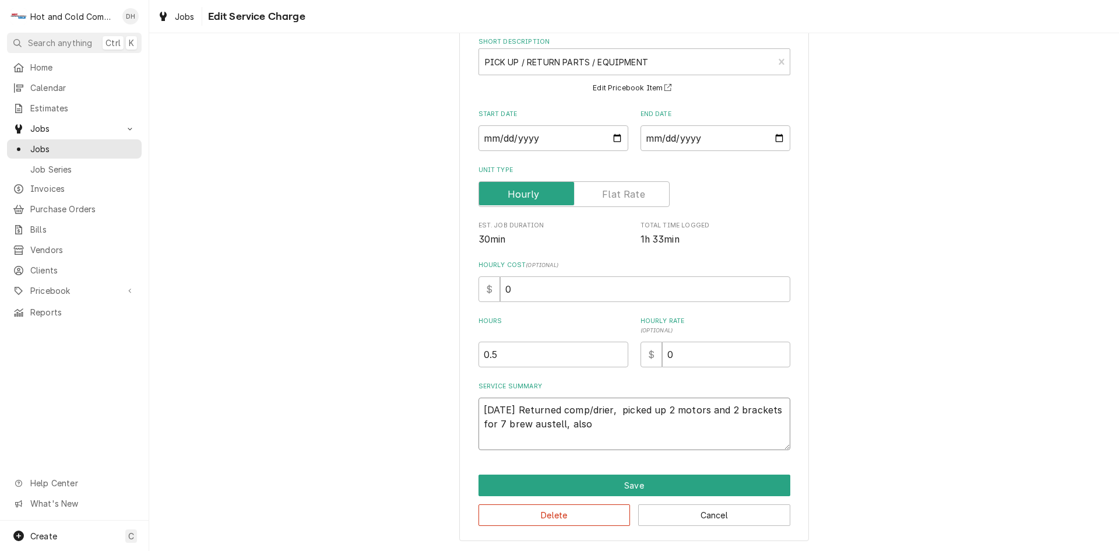
type textarea "x"
type textarea "10/8/25 Returned comp/drier, picked up 2 motors and 2 brackets for 7 brew auste…"
type textarea "x"
type textarea "10/8/25 Returned comp/drier, picked up 2 motors and 2 brackets for 7 brew auste…"
type textarea "x"
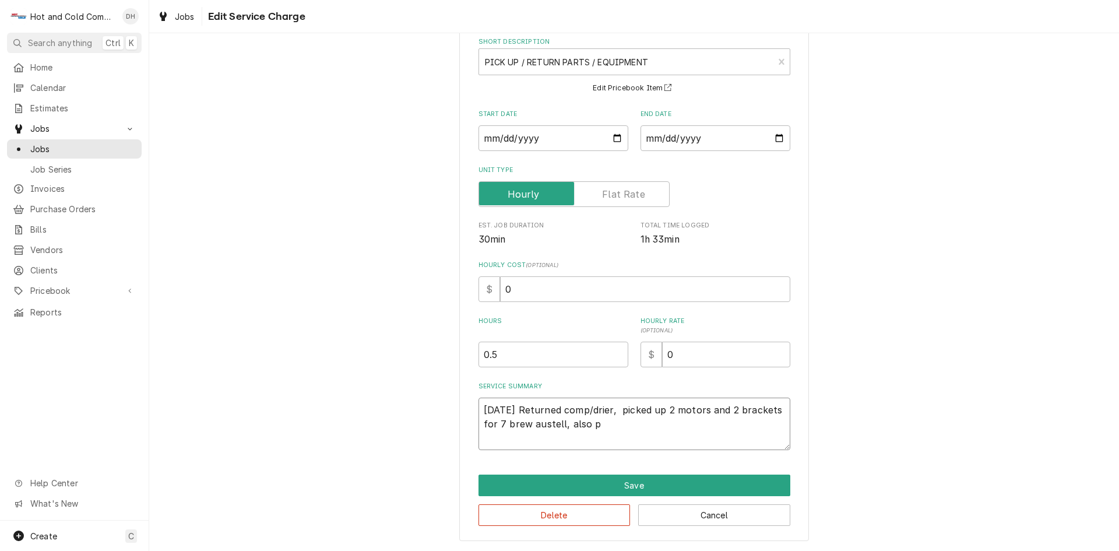
type textarea "10/8/25 Returned comp/drier, picked up 2 motors and 2 brackets for 7 brew auste…"
type textarea "x"
type textarea "10/8/25 Returned comp/drier, picked up 2 motors and 2 brackets for 7 brew auste…"
type textarea "x"
type textarea "10/8/25 Returned comp/drier, picked up 2 motors and 2 brackets for 7 brew auste…"
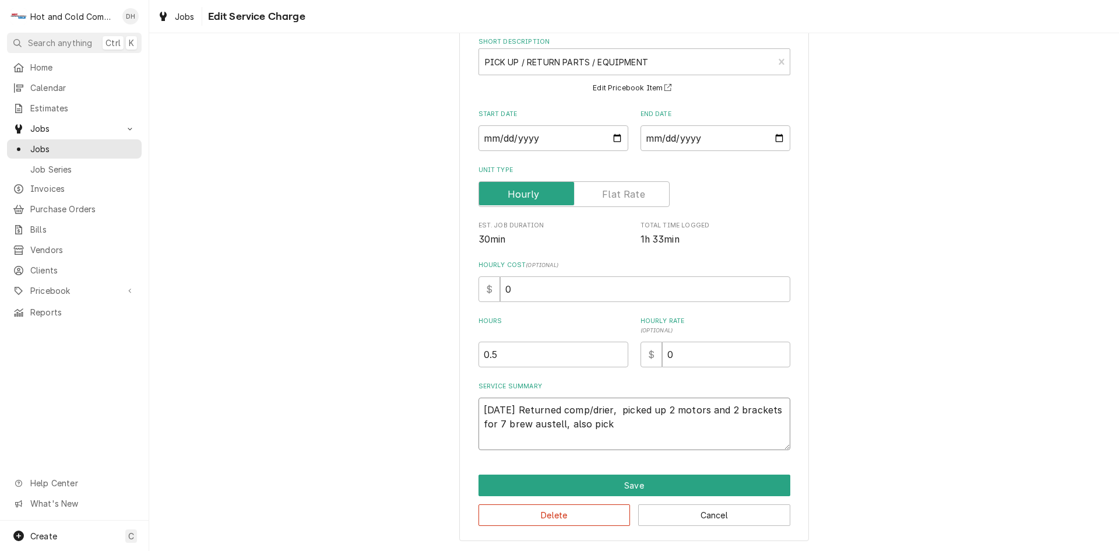
type textarea "x"
type textarea "10/8/25 Returned comp/drier, picked up 2 motors and 2 brackets for 7 brew auste…"
type textarea "x"
type textarea "10/8/25 Returned comp/drier, picked up 2 motors and 2 brackets for 7 brew auste…"
type textarea "x"
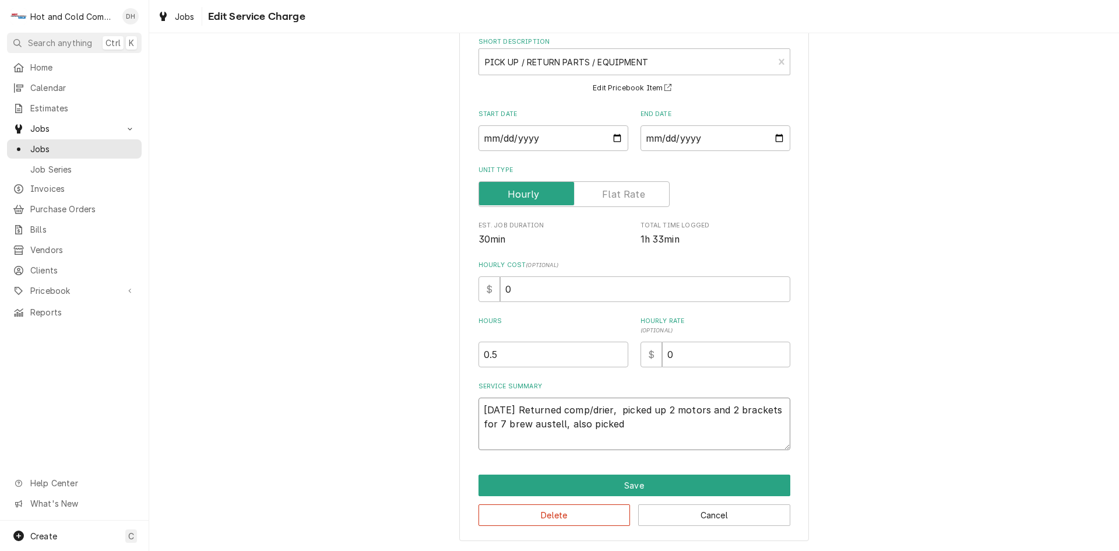
type textarea "10/8/25 Returned comp/drier, picked up 2 motors and 2 brackets for 7 brew auste…"
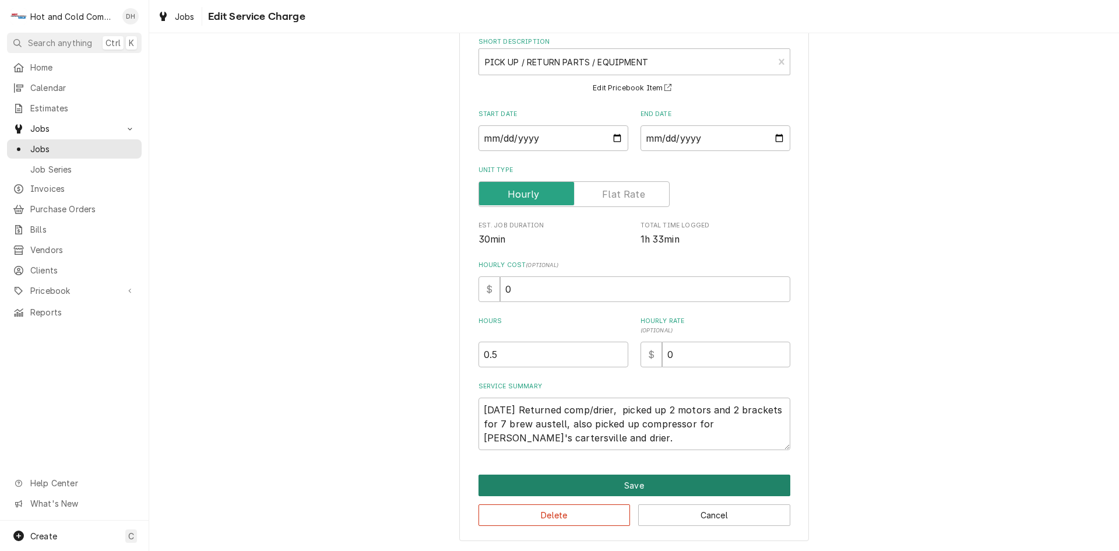
click at [643, 488] on button "Save" at bounding box center [634, 485] width 312 height 22
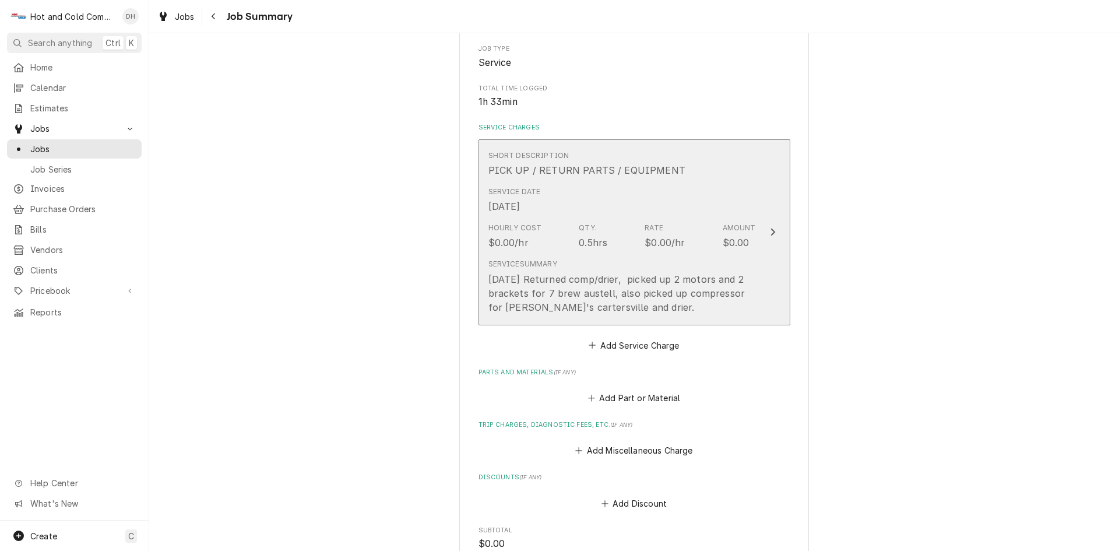
scroll to position [456, 0]
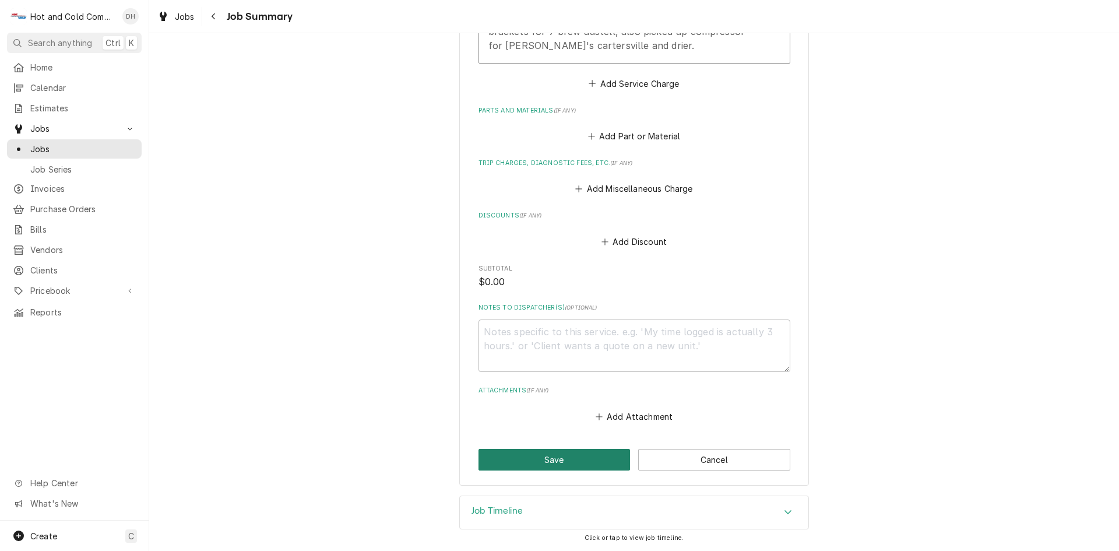
drag, startPoint x: 571, startPoint y: 463, endPoint x: 618, endPoint y: 393, distance: 84.7
click at [572, 463] on button "Save" at bounding box center [554, 460] width 152 height 22
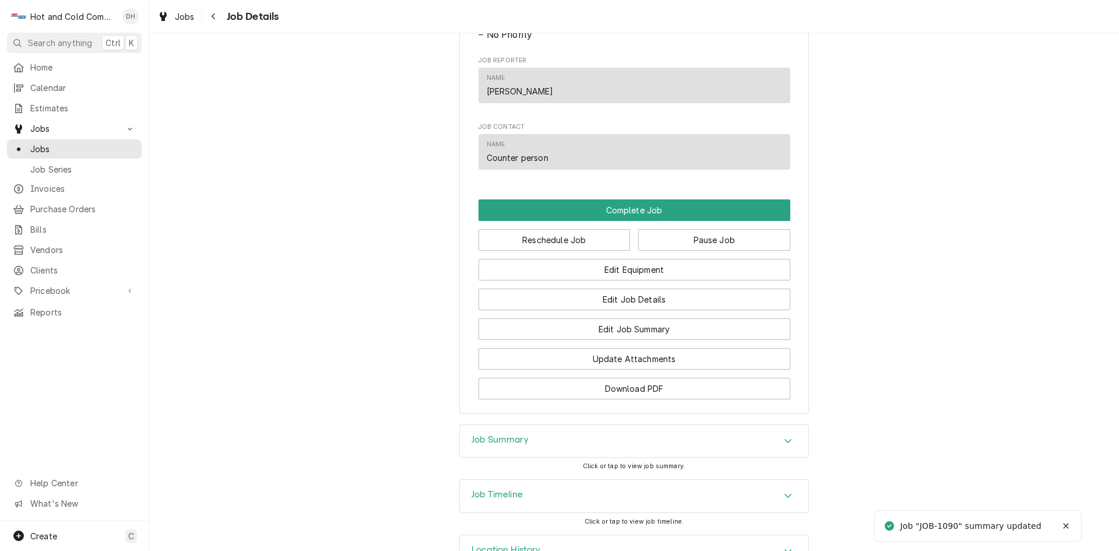
scroll to position [823, 0]
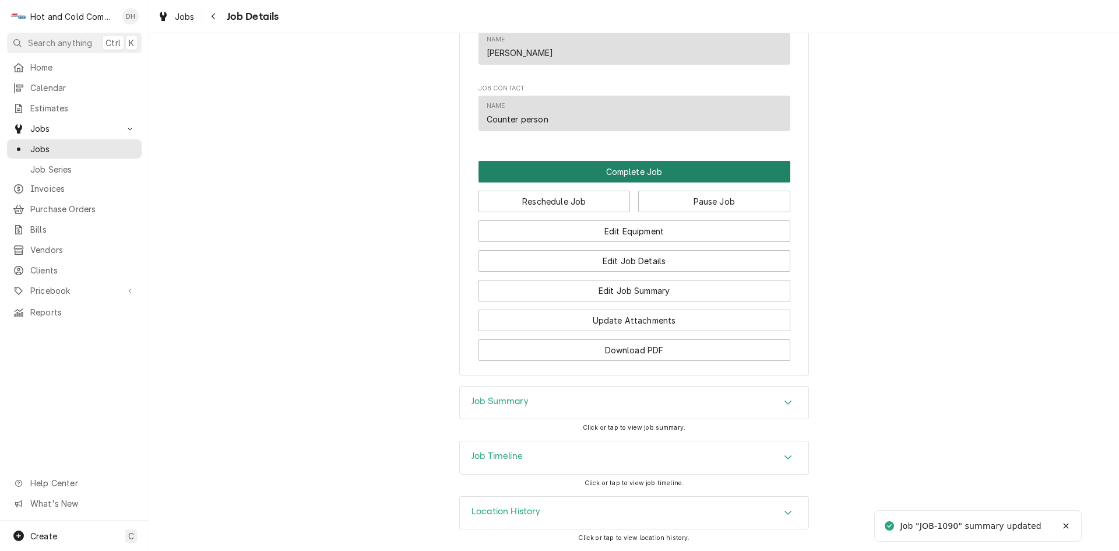
click at [642, 175] on button "Complete Job" at bounding box center [634, 172] width 312 height 22
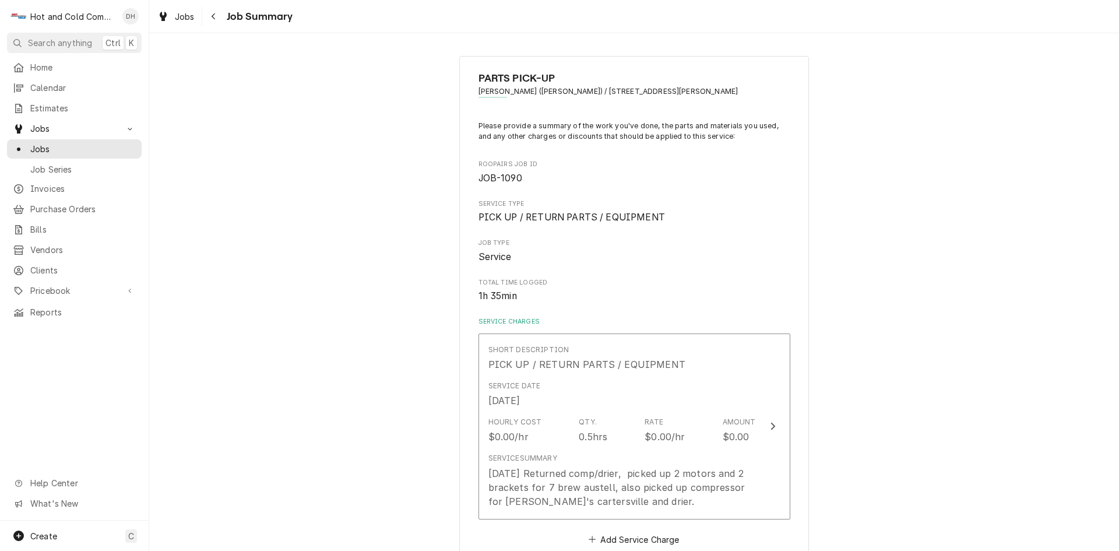
scroll to position [456, 0]
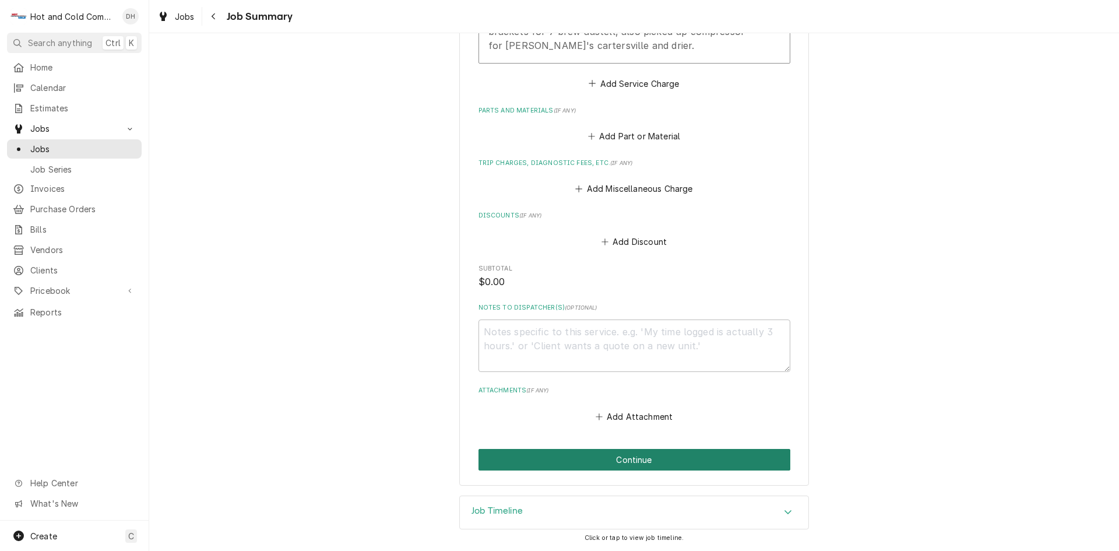
drag, startPoint x: 674, startPoint y: 462, endPoint x: 689, endPoint y: 445, distance: 22.3
click at [676, 461] on button "Continue" at bounding box center [634, 460] width 312 height 22
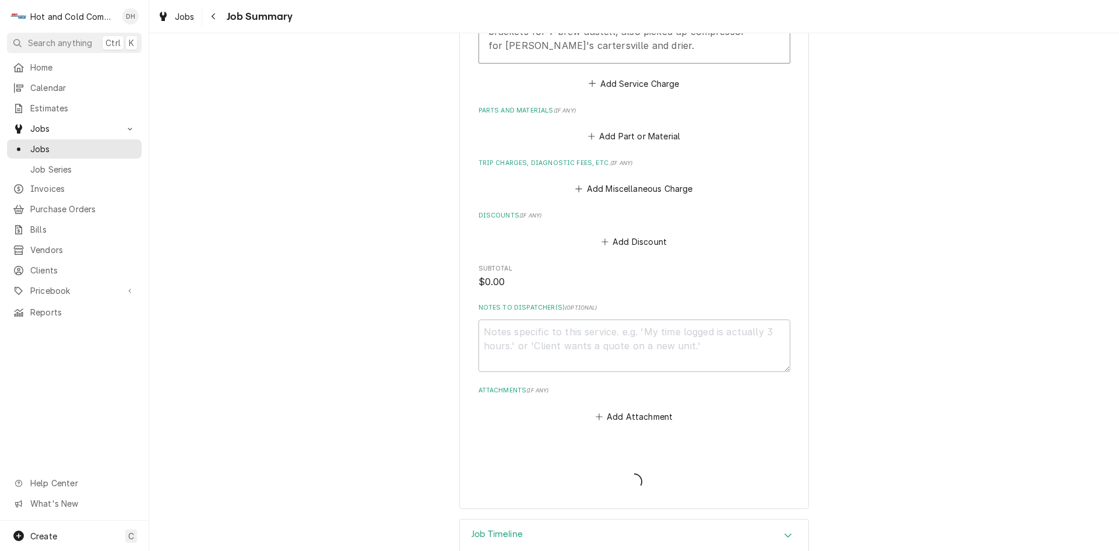
type textarea "x"
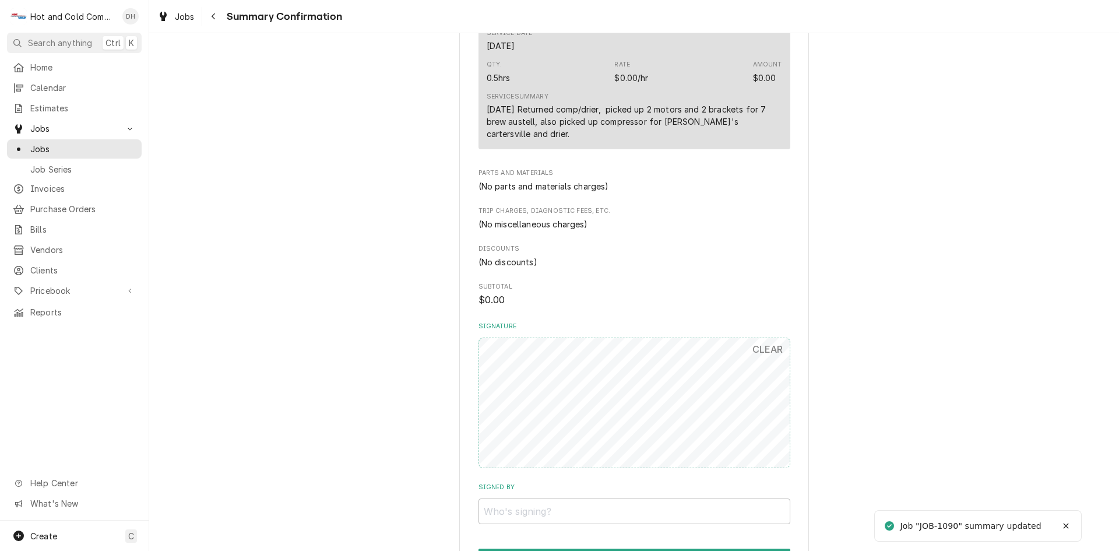
scroll to position [487, 0]
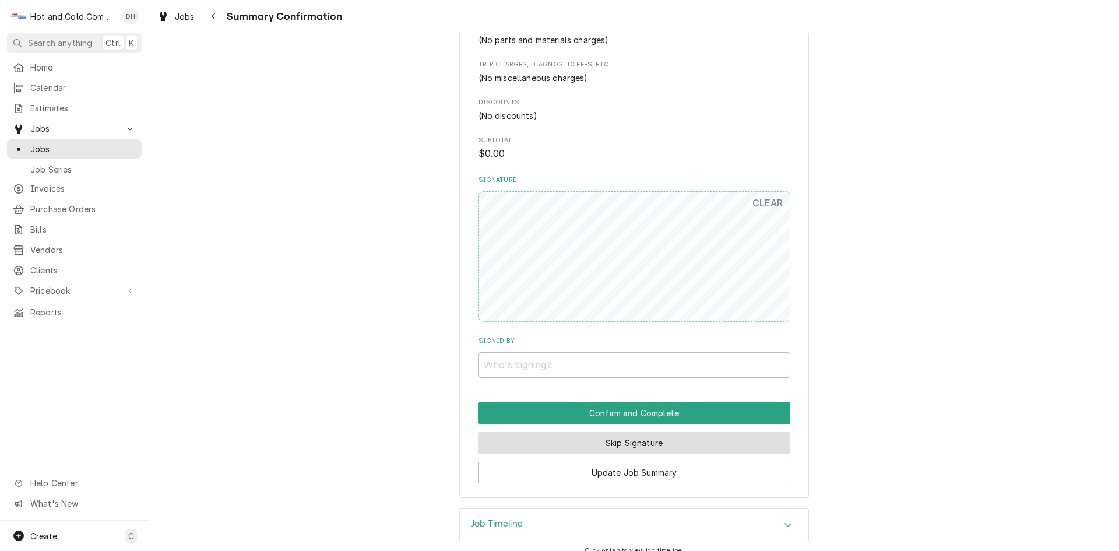
drag, startPoint x: 695, startPoint y: 425, endPoint x: 830, endPoint y: 407, distance: 135.8
click at [695, 432] on button "Skip Signature" at bounding box center [634, 443] width 312 height 22
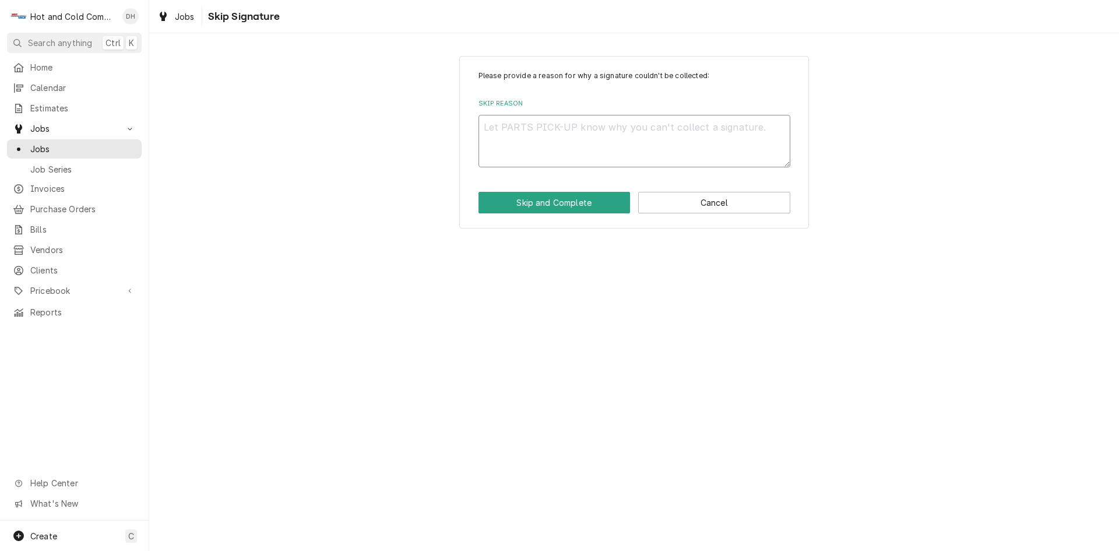
drag, startPoint x: 566, startPoint y: 139, endPoint x: 579, endPoint y: 147, distance: 15.7
click at [566, 139] on textarea "Skip Reason" at bounding box center [634, 141] width 312 height 52
type textarea "x"
type textarea "n"
type textarea "x"
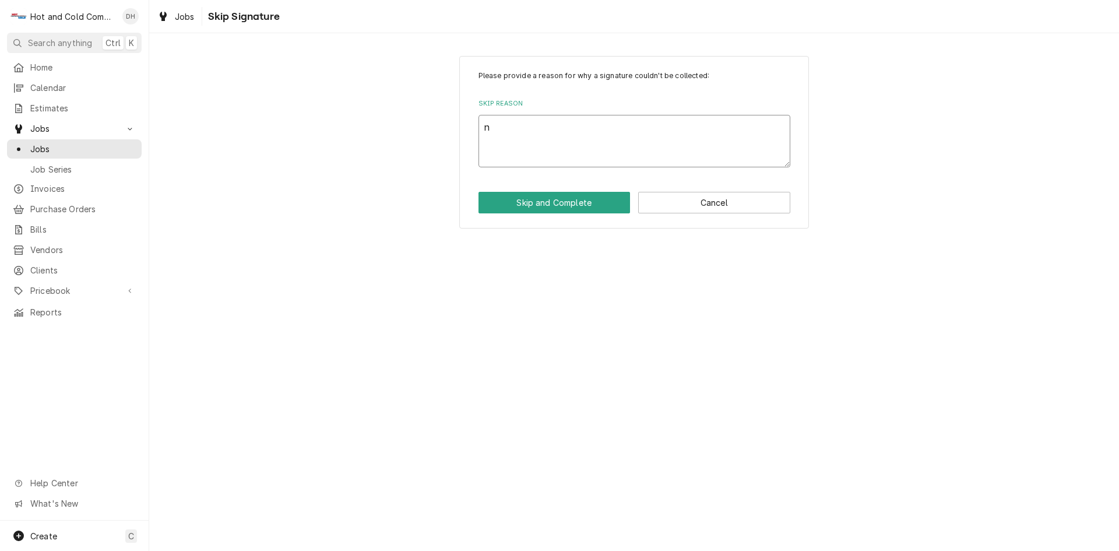
type textarea "no"
type textarea "x"
type textarea "no"
type textarea "x"
type textarea "no c"
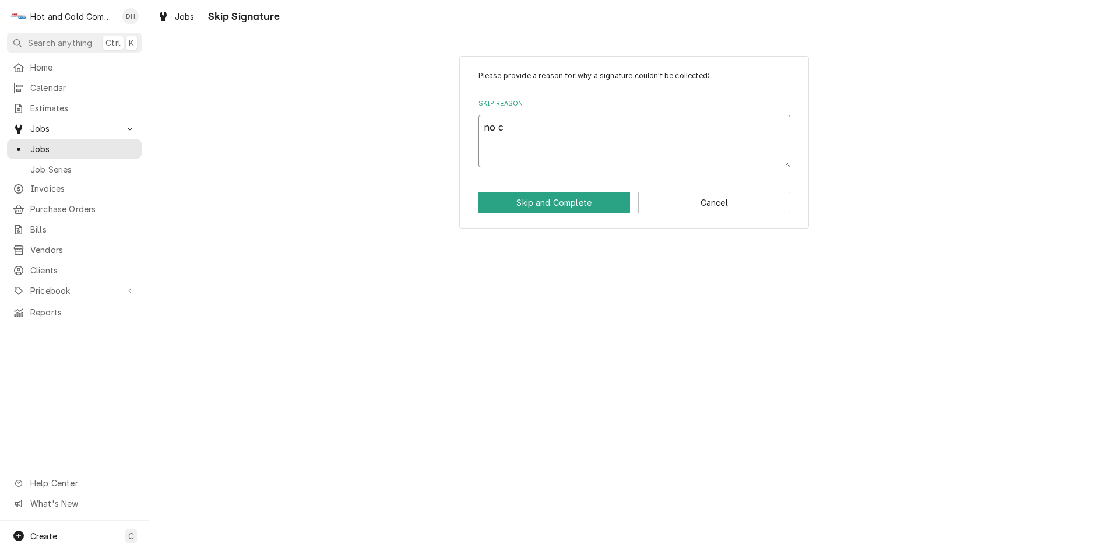
type textarea "x"
type textarea "no cu"
type textarea "x"
type textarea "no cus"
type textarea "x"
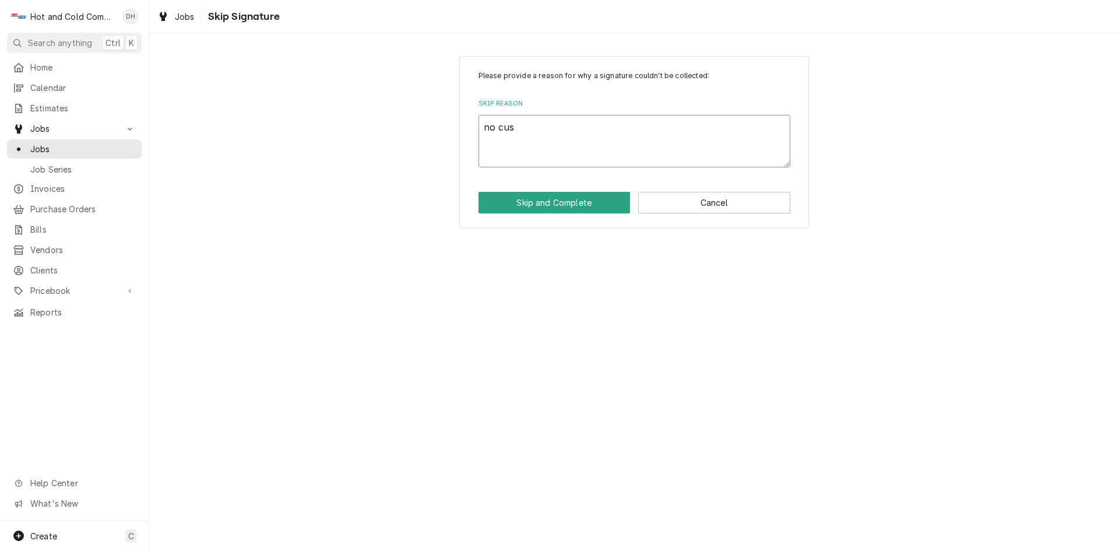
type textarea "no cust"
type textarea "x"
type textarea "no custo"
type textarea "x"
type textarea "no custom"
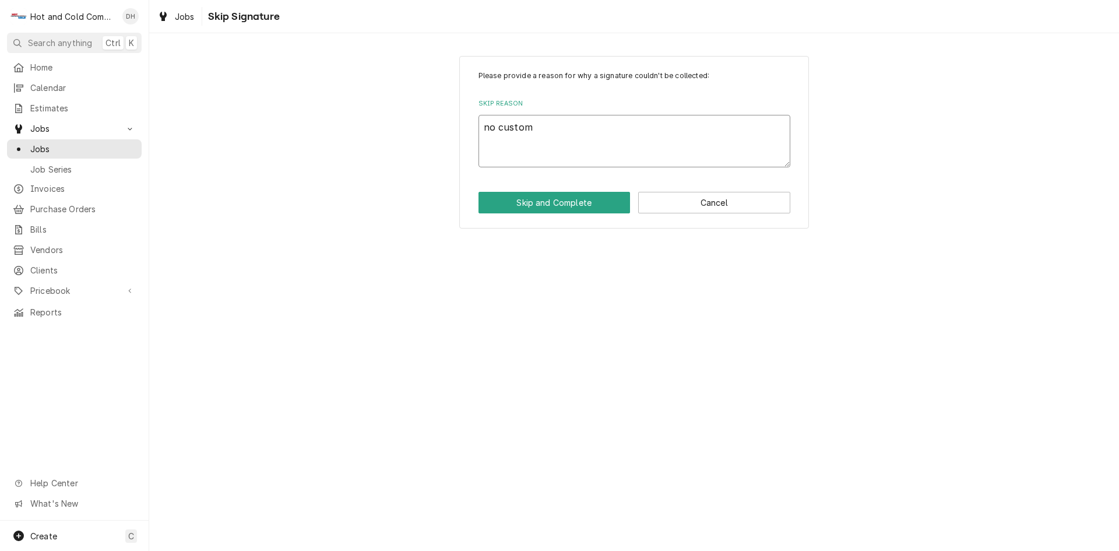
type textarea "x"
type textarea "no custome"
type textarea "x"
type textarea "no customer"
click at [576, 207] on button "Skip and Complete" at bounding box center [554, 203] width 152 height 22
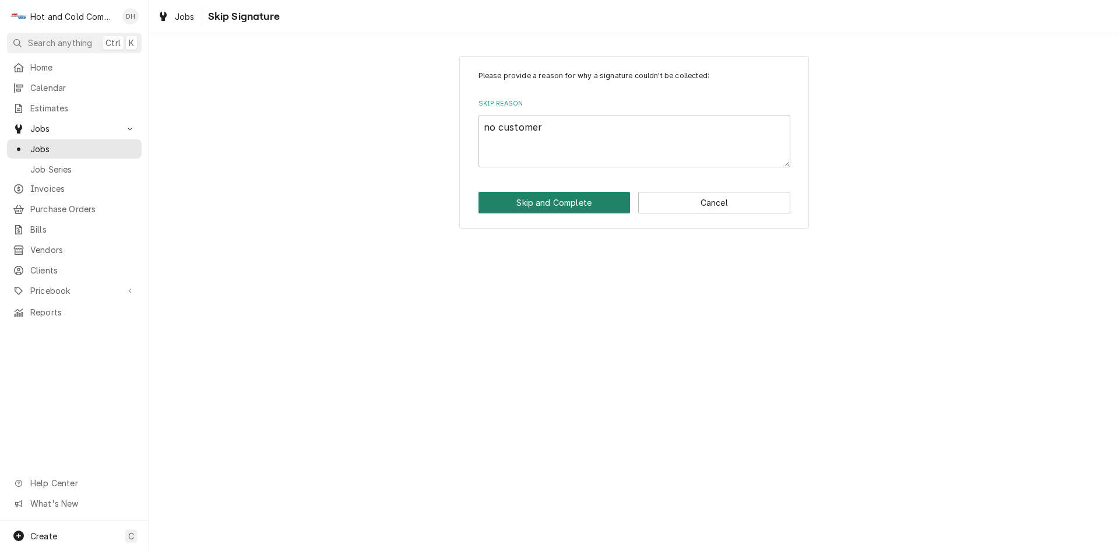
type textarea "x"
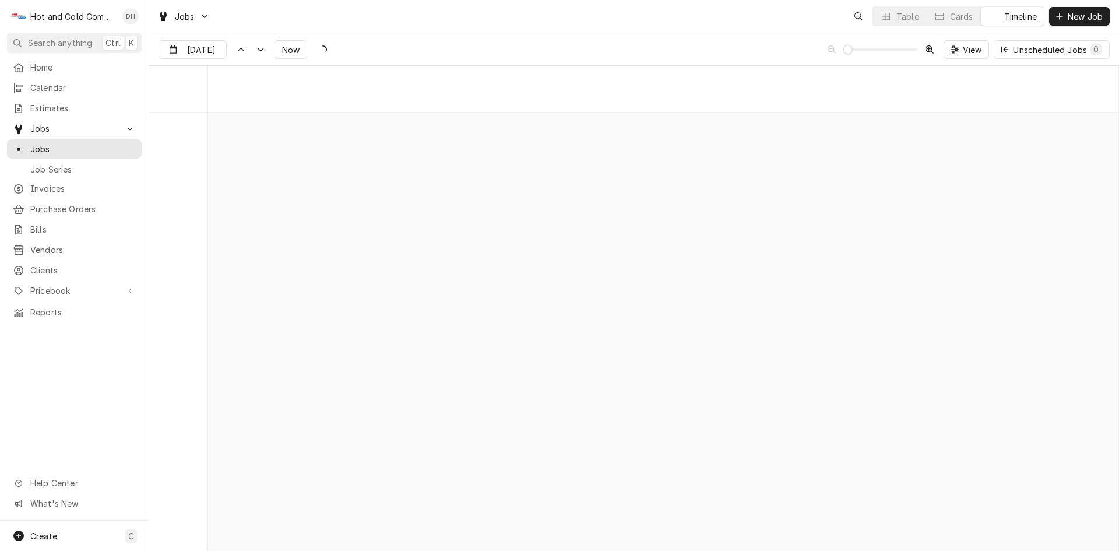
scroll to position [9119, 0]
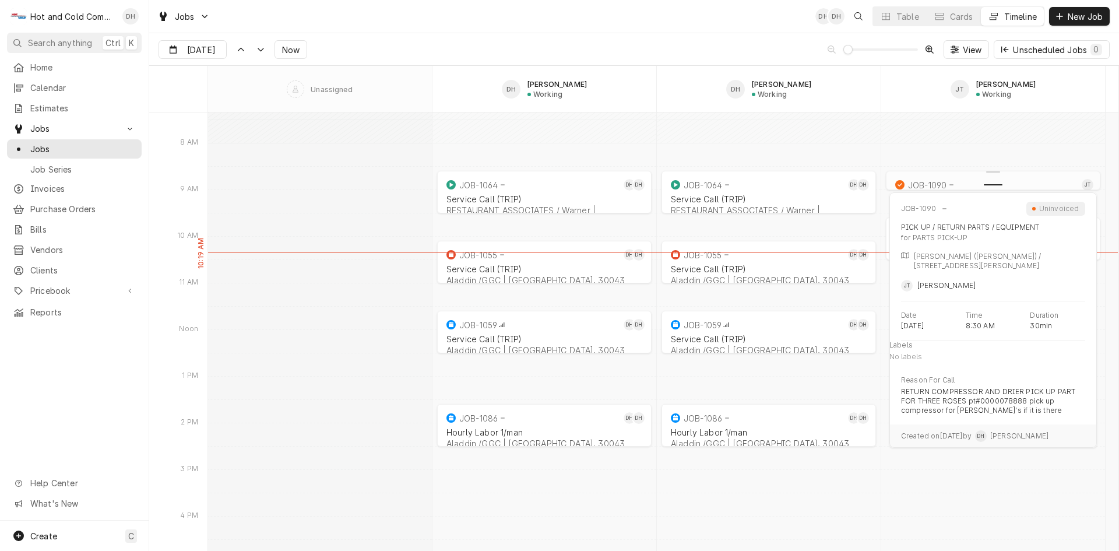
click at [981, 182] on div "Dynamic Content Wrapper" at bounding box center [993, 183] width 219 height 14
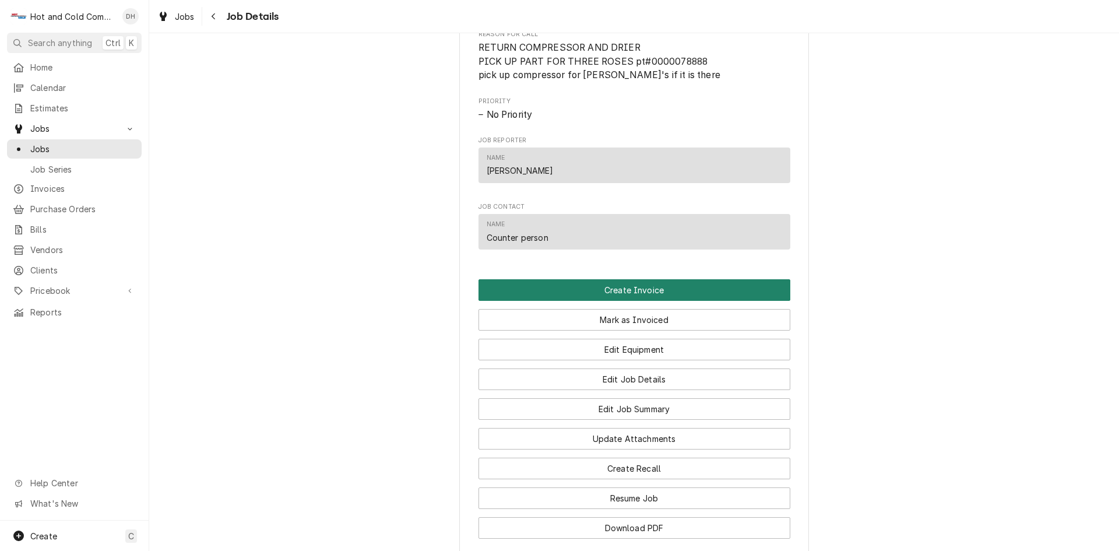
scroll to position [583, 0]
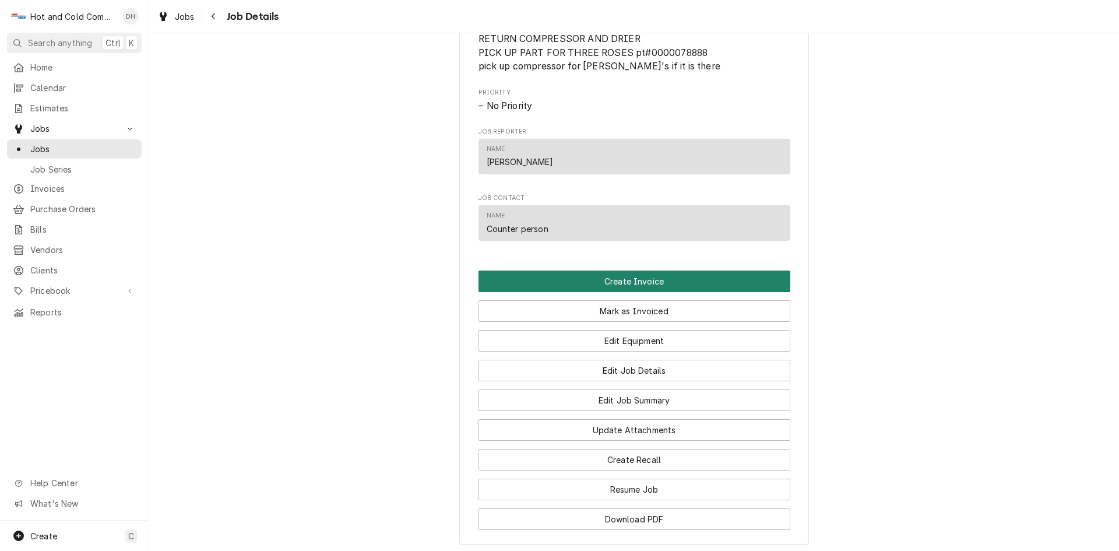
click at [660, 292] on button "Create Invoice" at bounding box center [634, 281] width 312 height 22
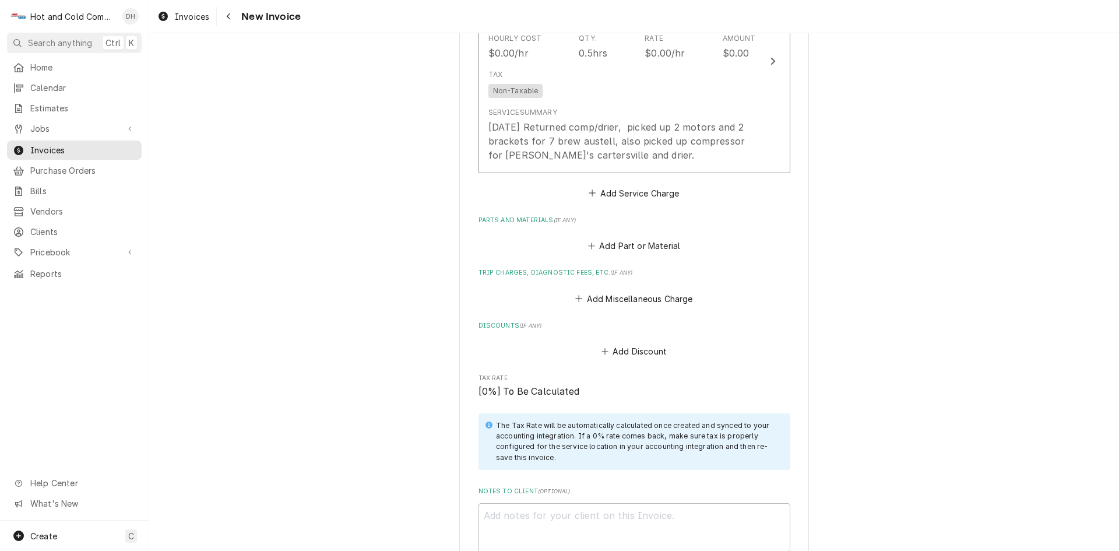
scroll to position [1349, 0]
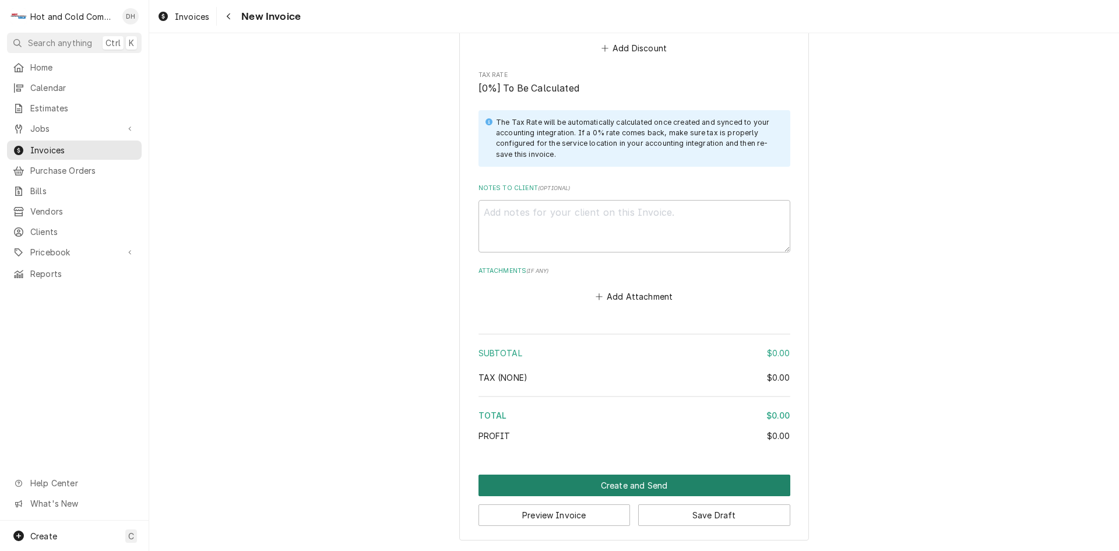
click at [622, 483] on button "Create and Send" at bounding box center [634, 485] width 312 height 22
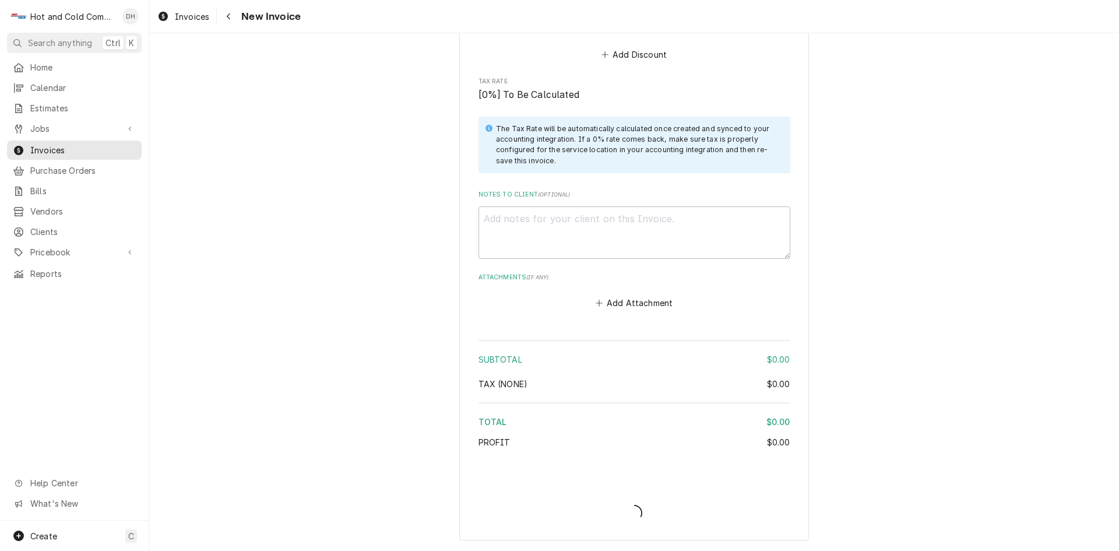
scroll to position [1342, 0]
type textarea "x"
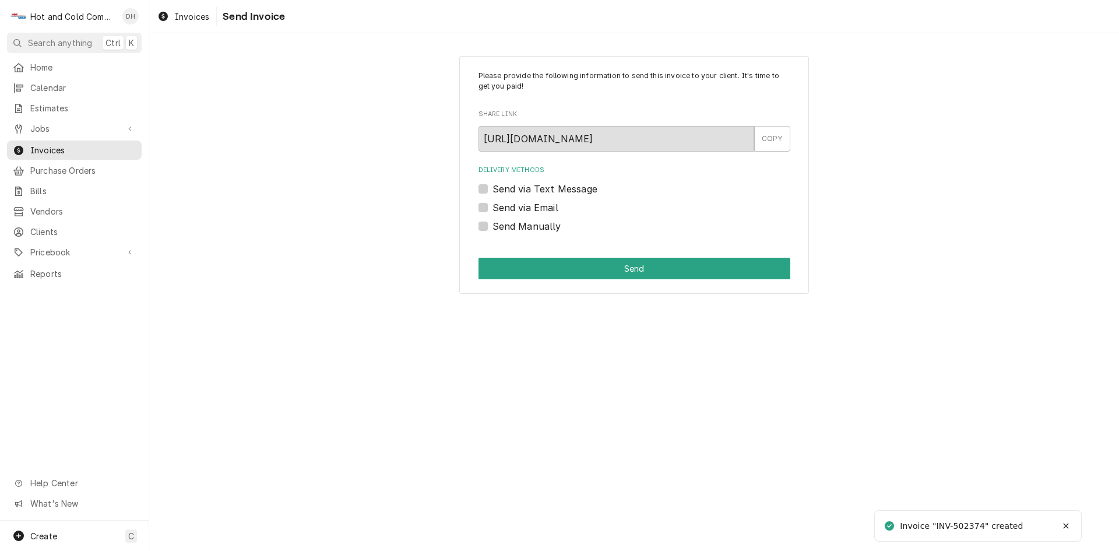
click at [492, 222] on label "Send Manually" at bounding box center [526, 226] width 69 height 14
click at [492, 222] on input "Send Manually" at bounding box center [648, 232] width 312 height 26
checkbox input "true"
click at [656, 272] on button "Send" at bounding box center [634, 269] width 312 height 22
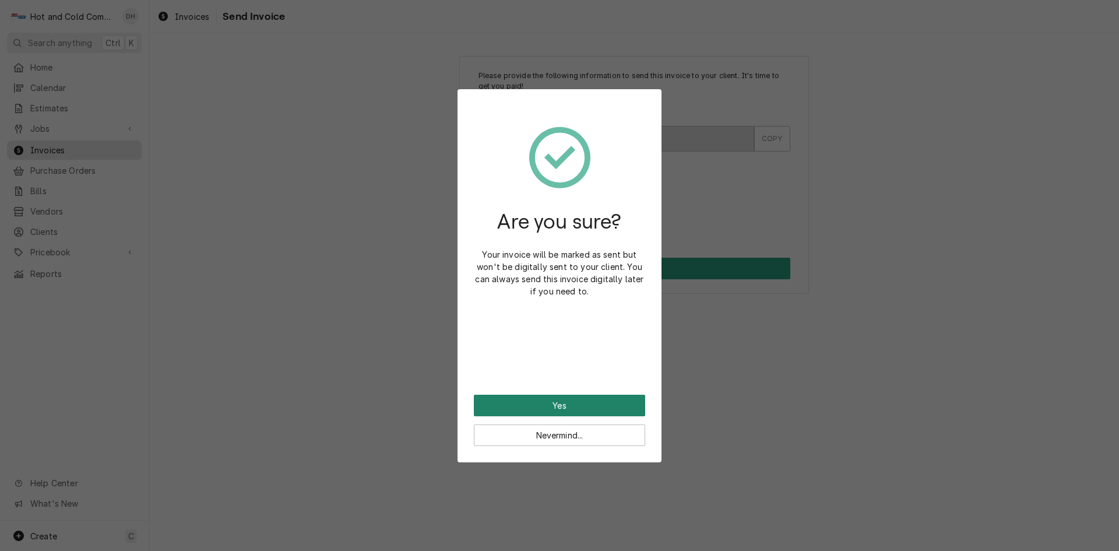
drag, startPoint x: 577, startPoint y: 404, endPoint x: 671, endPoint y: 397, distance: 94.1
click at [578, 404] on button "Yes" at bounding box center [559, 406] width 171 height 22
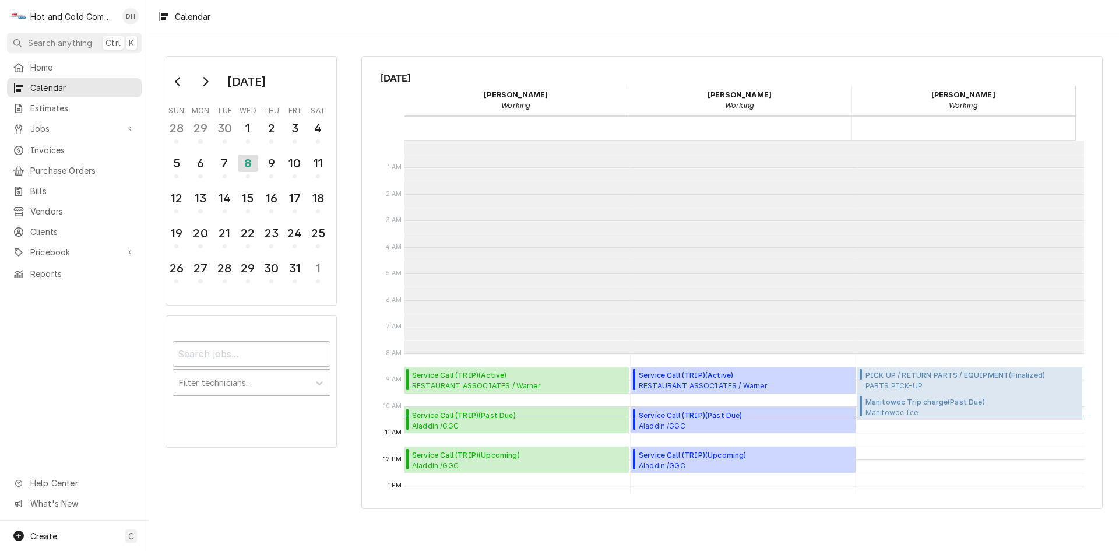
scroll to position [213, 0]
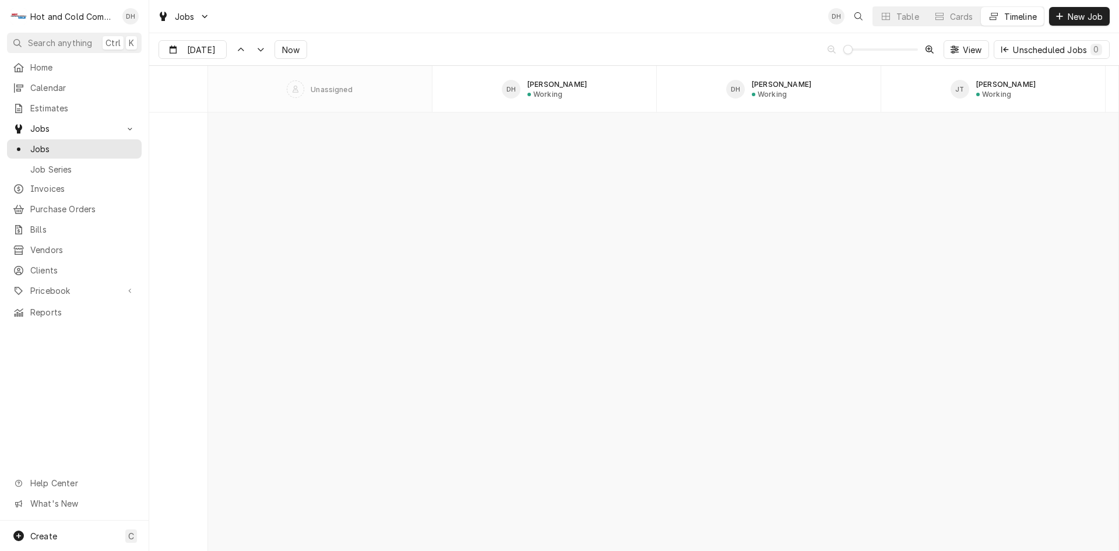
scroll to position [9119, 0]
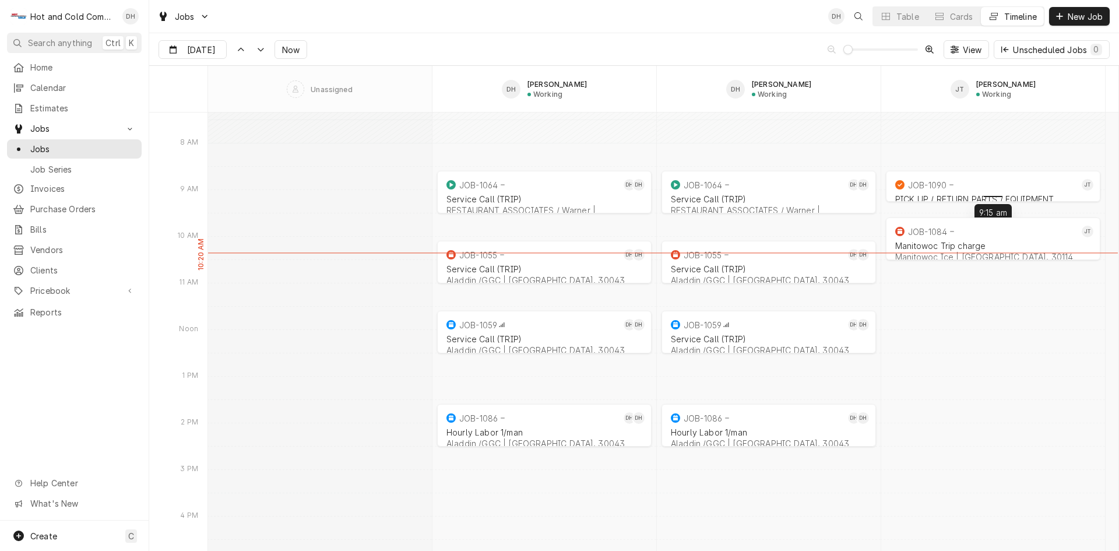
drag, startPoint x: 990, startPoint y: 188, endPoint x: 988, endPoint y: 200, distance: 11.8
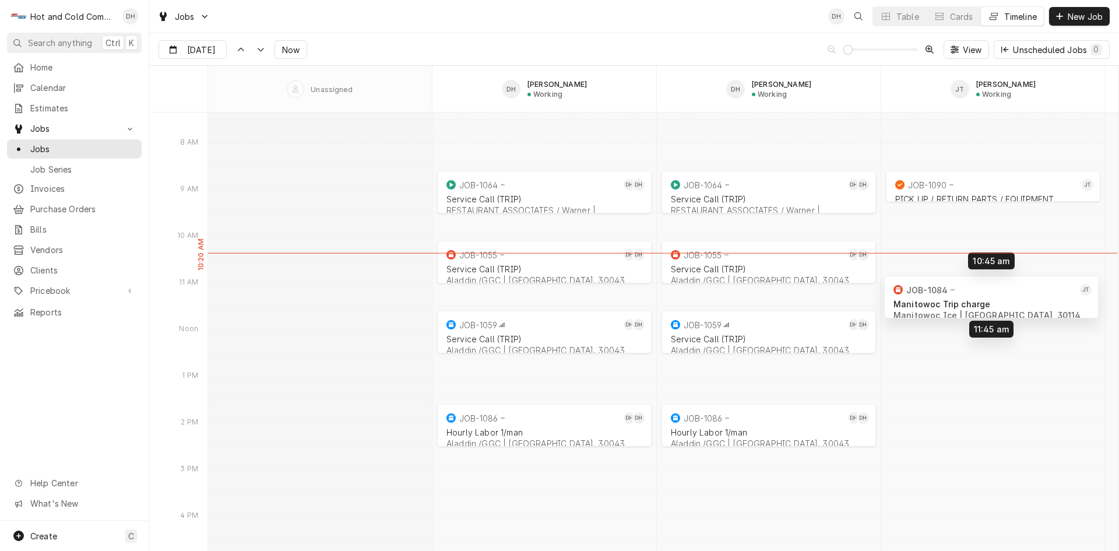
drag, startPoint x: 1010, startPoint y: 233, endPoint x: 1008, endPoint y: 287, distance: 53.6
click at [1008, 287] on div "8:30 AM 9:30 AM JOB-1064 DH DH Service Call (TRIP) RESTAURANT ASSOCIATES / Warn…" at bounding box center [663, 440] width 910 height 18895
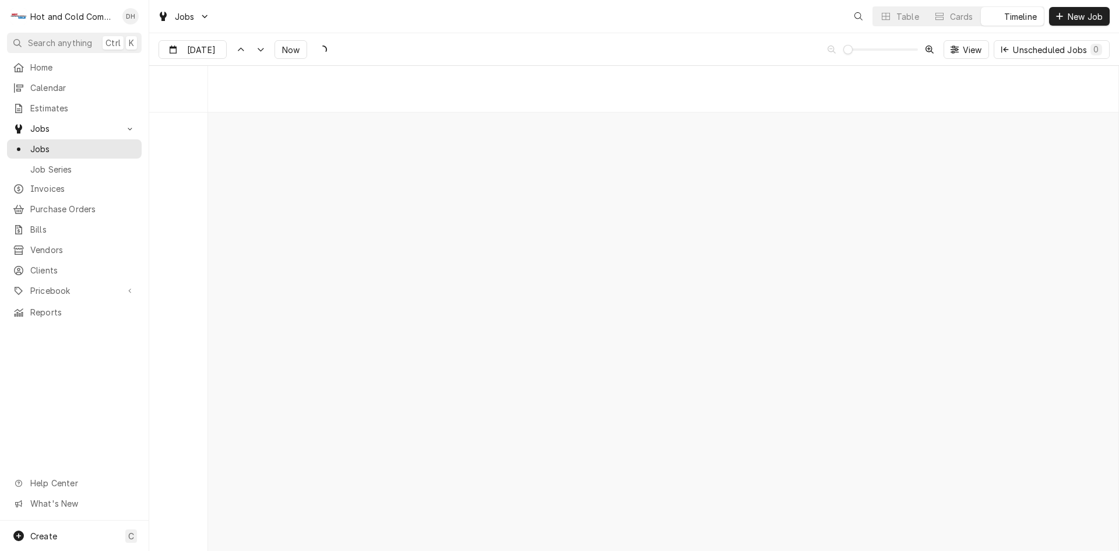
scroll to position [9131, 0]
